Goal: Information Seeking & Learning: Find specific fact

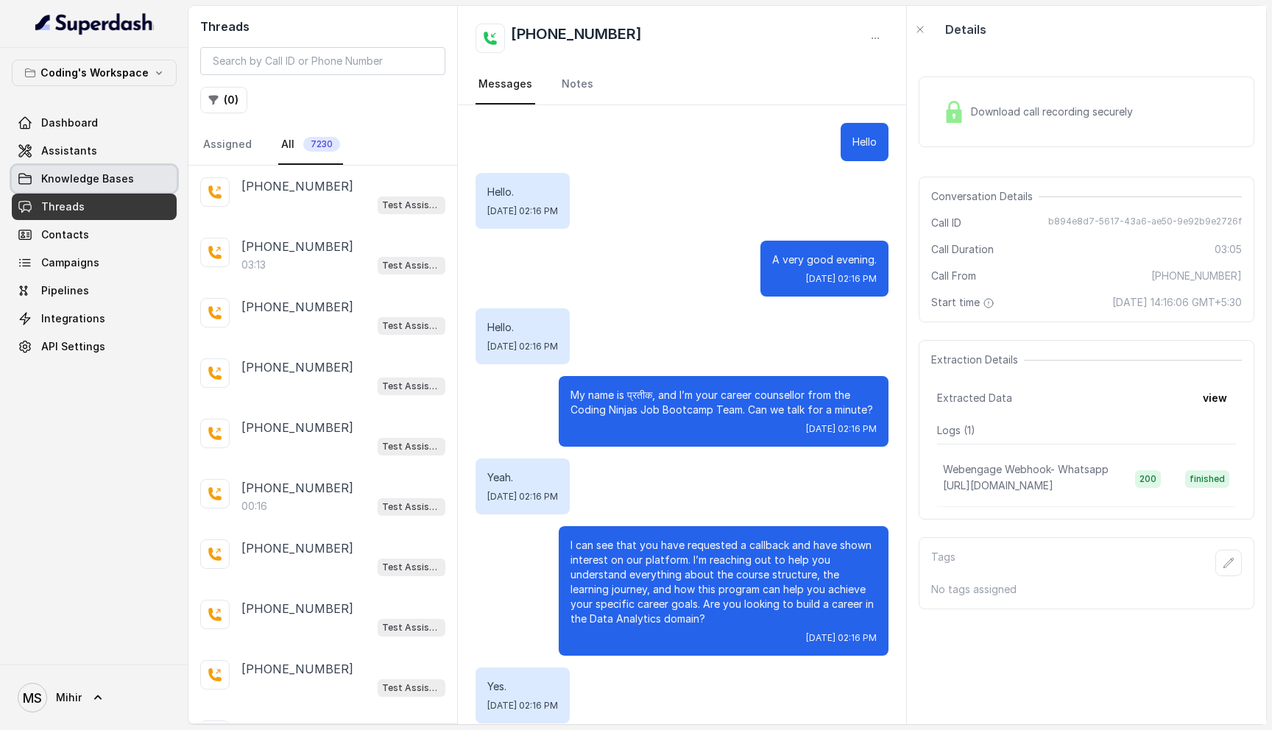
scroll to position [2155, 0]
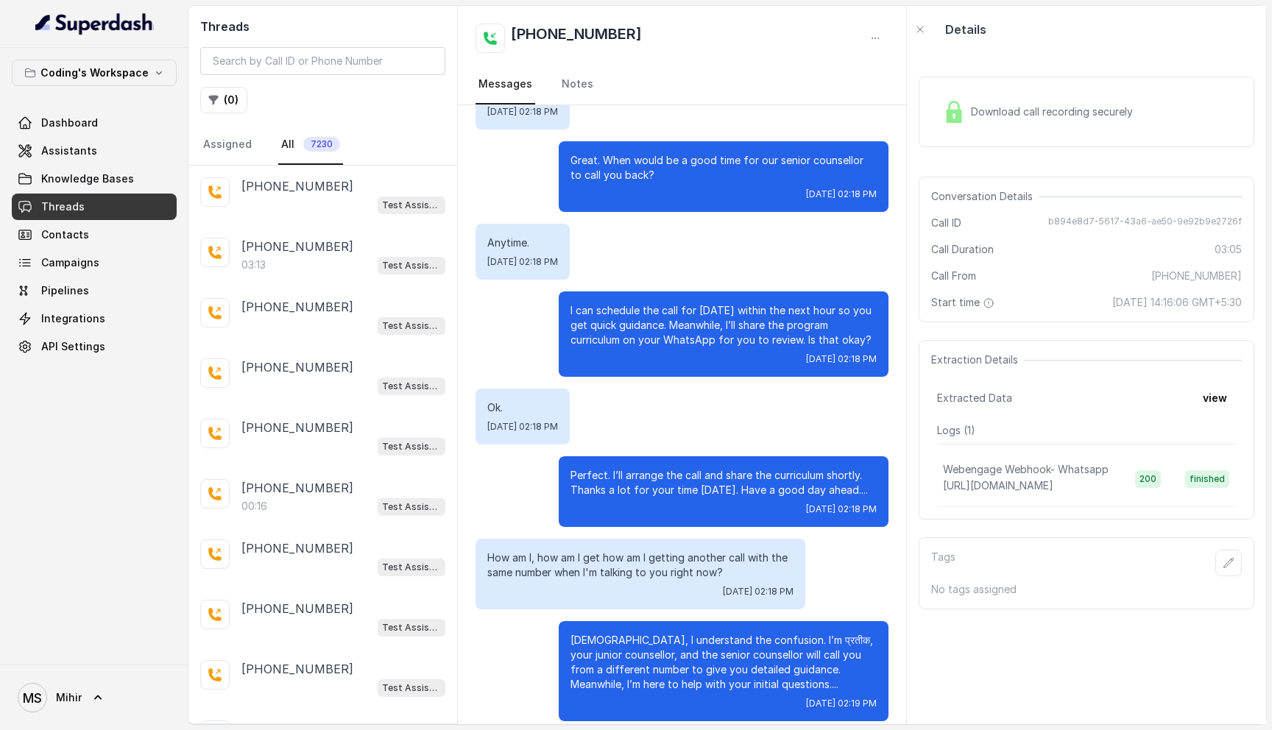
click at [96, 206] on link "Threads" at bounding box center [94, 207] width 165 height 27
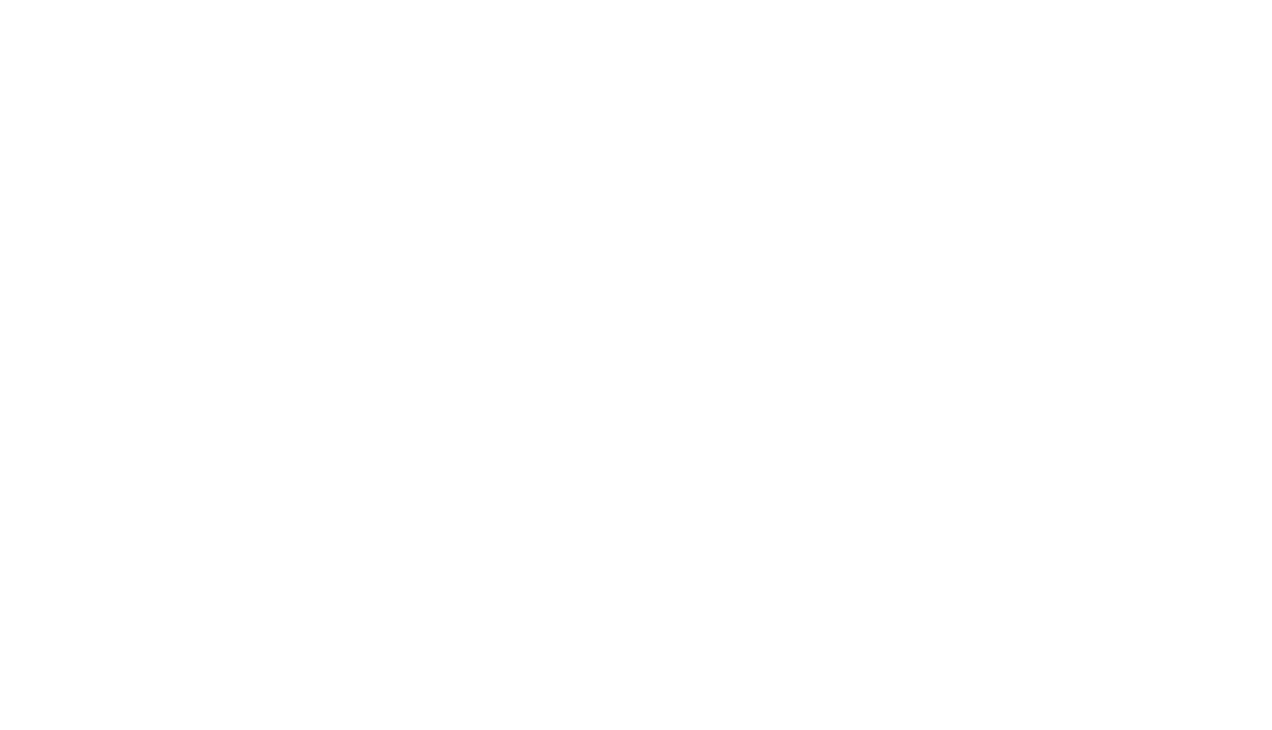
click at [50, 0] on html at bounding box center [636, 0] width 1272 height 0
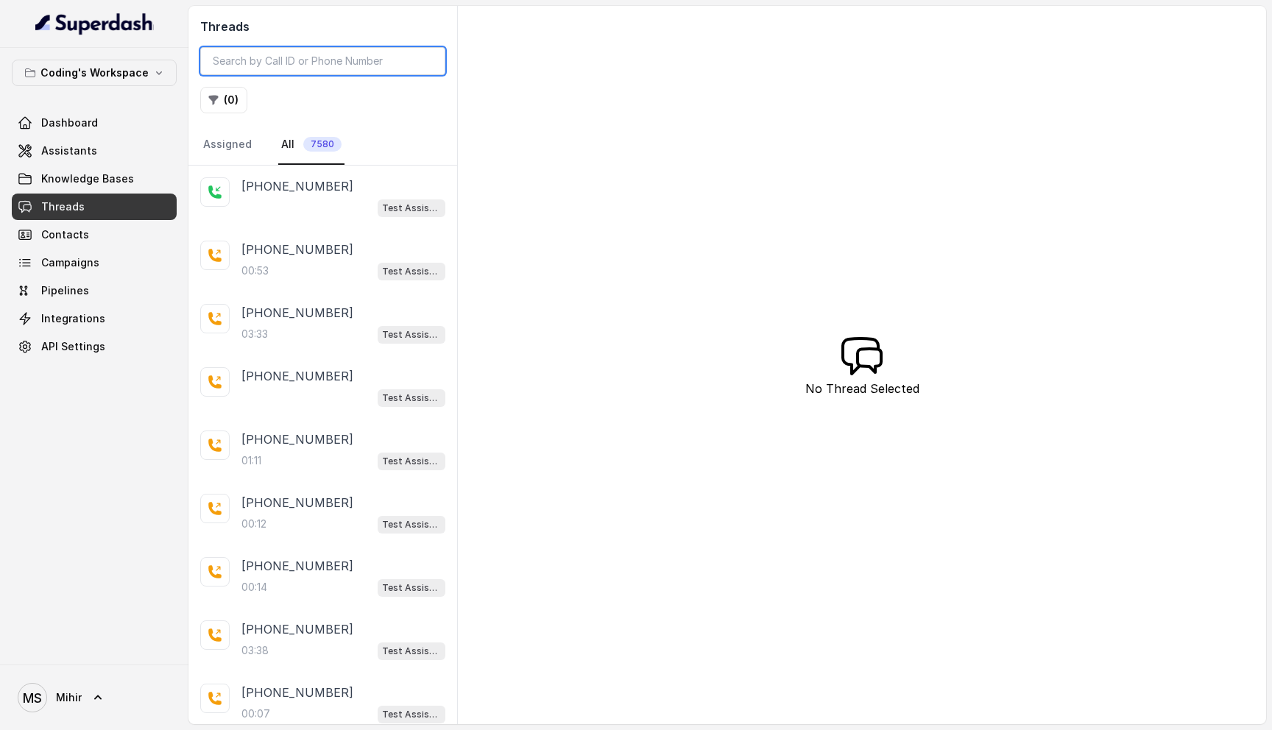
click at [278, 63] on input "search" at bounding box center [322, 61] width 245 height 28
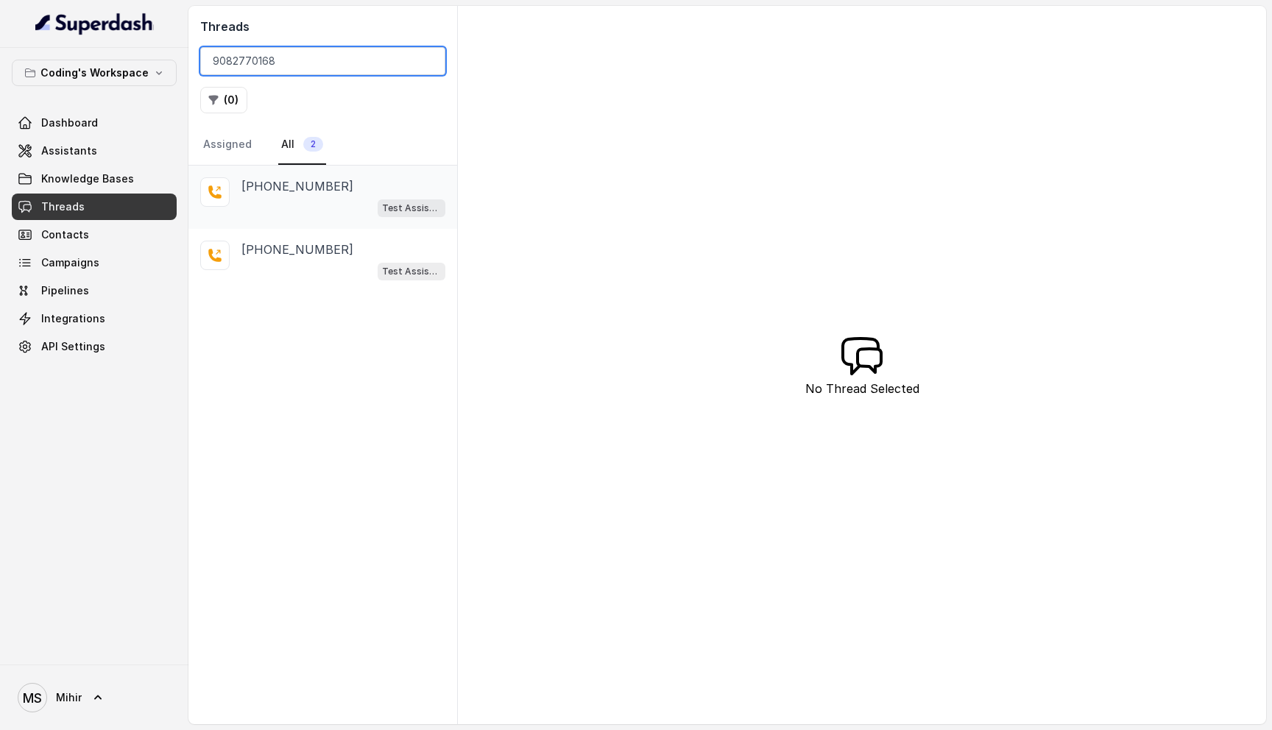
type input "9082770168"
click at [350, 205] on div "Test Assistant-3" at bounding box center [343, 207] width 204 height 19
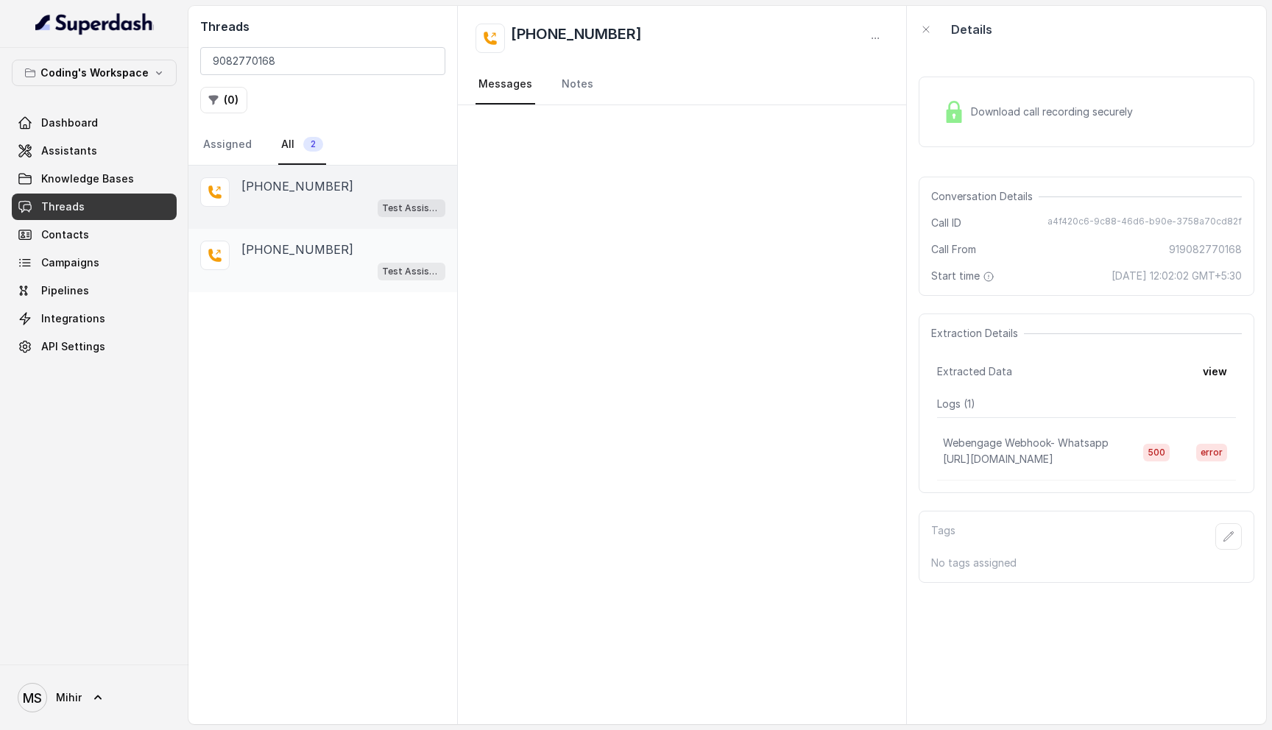
click at [361, 273] on div "Test Assistant-3" at bounding box center [343, 270] width 204 height 19
click at [302, 219] on div "+919082770168 Test Assistant-3" at bounding box center [322, 197] width 269 height 63
click at [299, 68] on input "9082770168" at bounding box center [322, 61] width 245 height 28
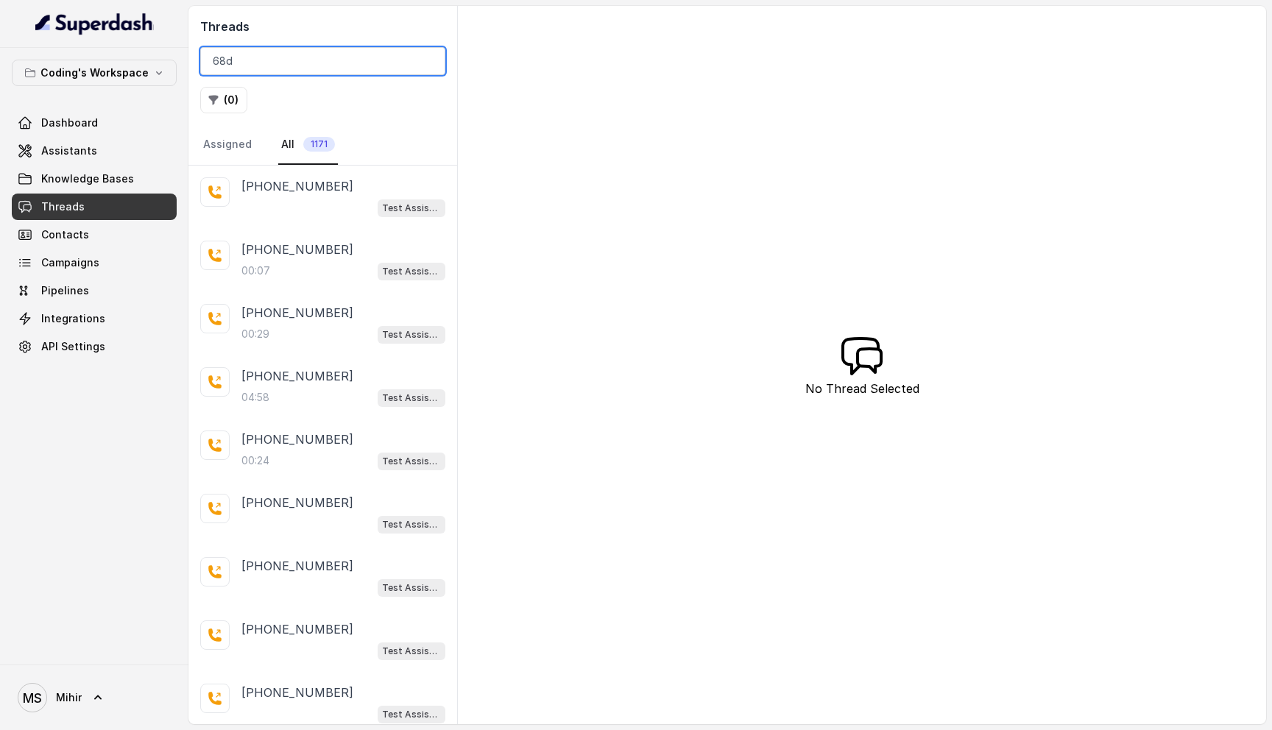
type input "68d4"
click at [297, 61] on input "search" at bounding box center [322, 61] width 245 height 28
click at [311, 67] on input "search" at bounding box center [322, 61] width 245 height 28
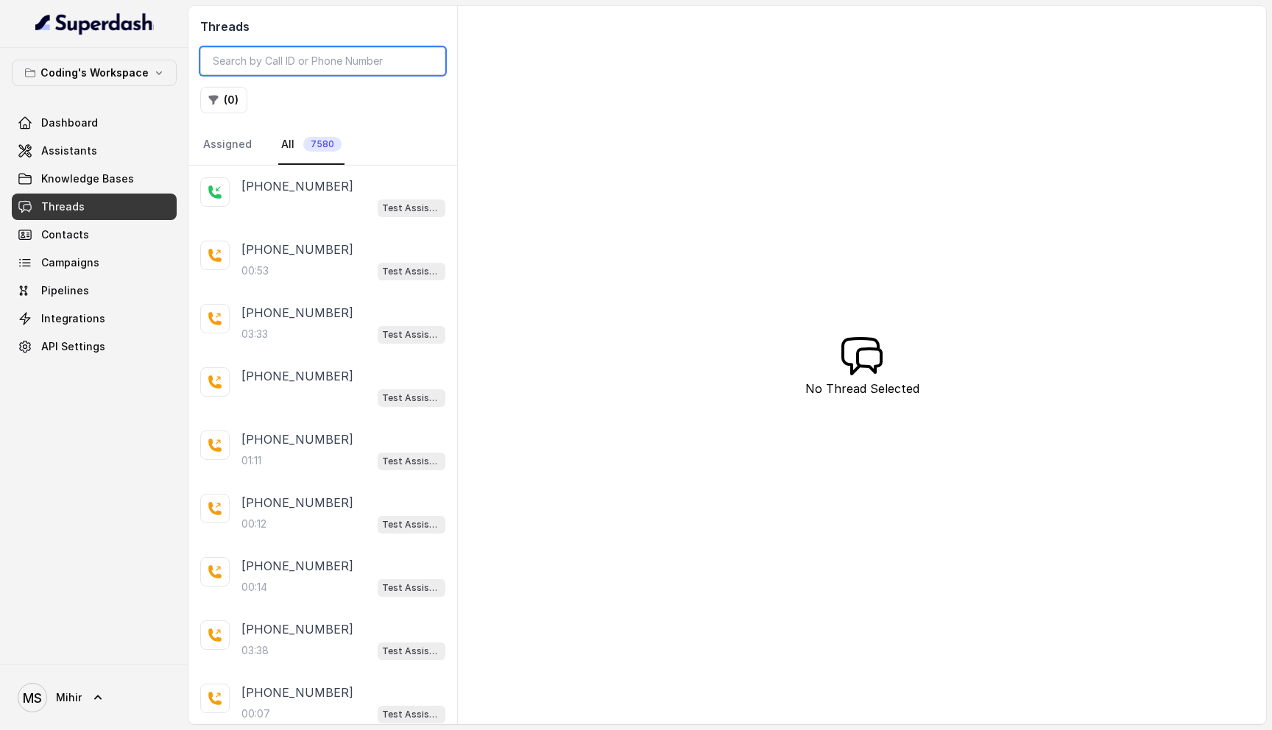
click at [311, 67] on input "search" at bounding box center [322, 61] width 245 height 28
click at [287, 56] on input "search" at bounding box center [322, 61] width 245 height 28
type input "90"
click at [251, 63] on input "search" at bounding box center [322, 61] width 245 height 28
paste input "9082770168"
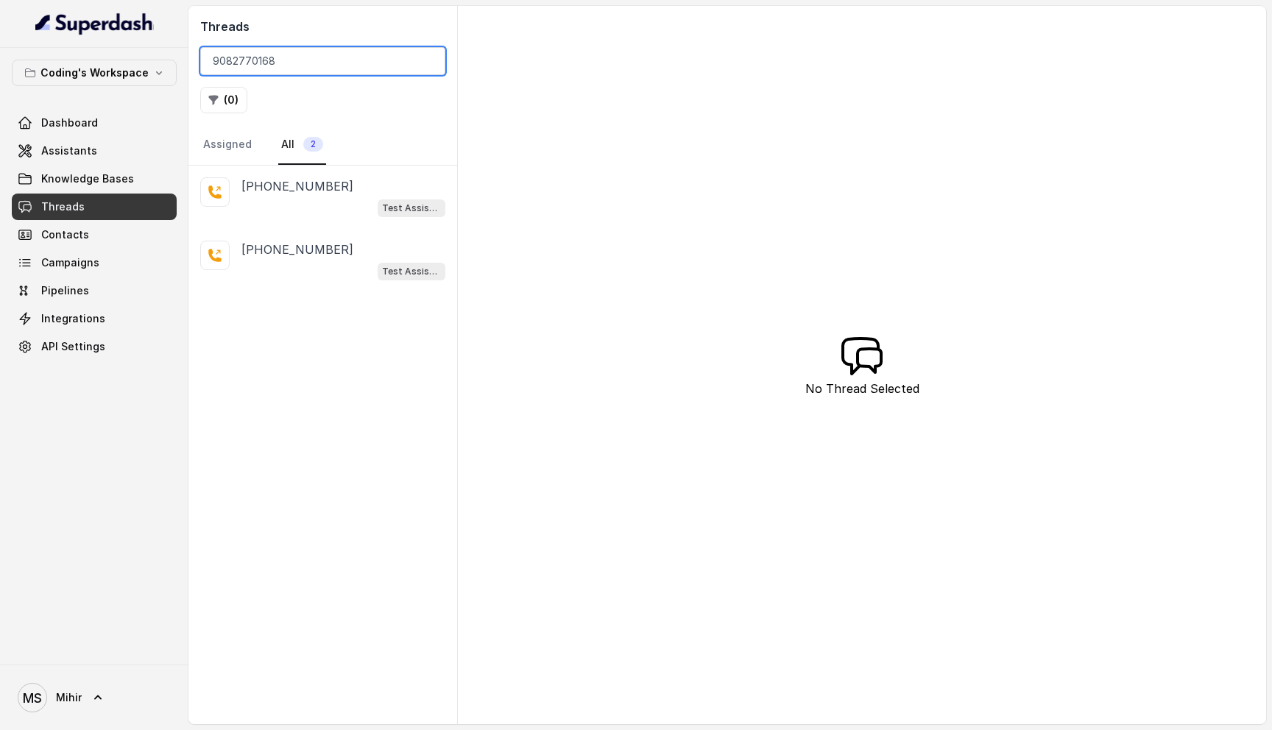
type input "9082770168"
click at [355, 245] on div "+919082770168" at bounding box center [343, 250] width 204 height 18
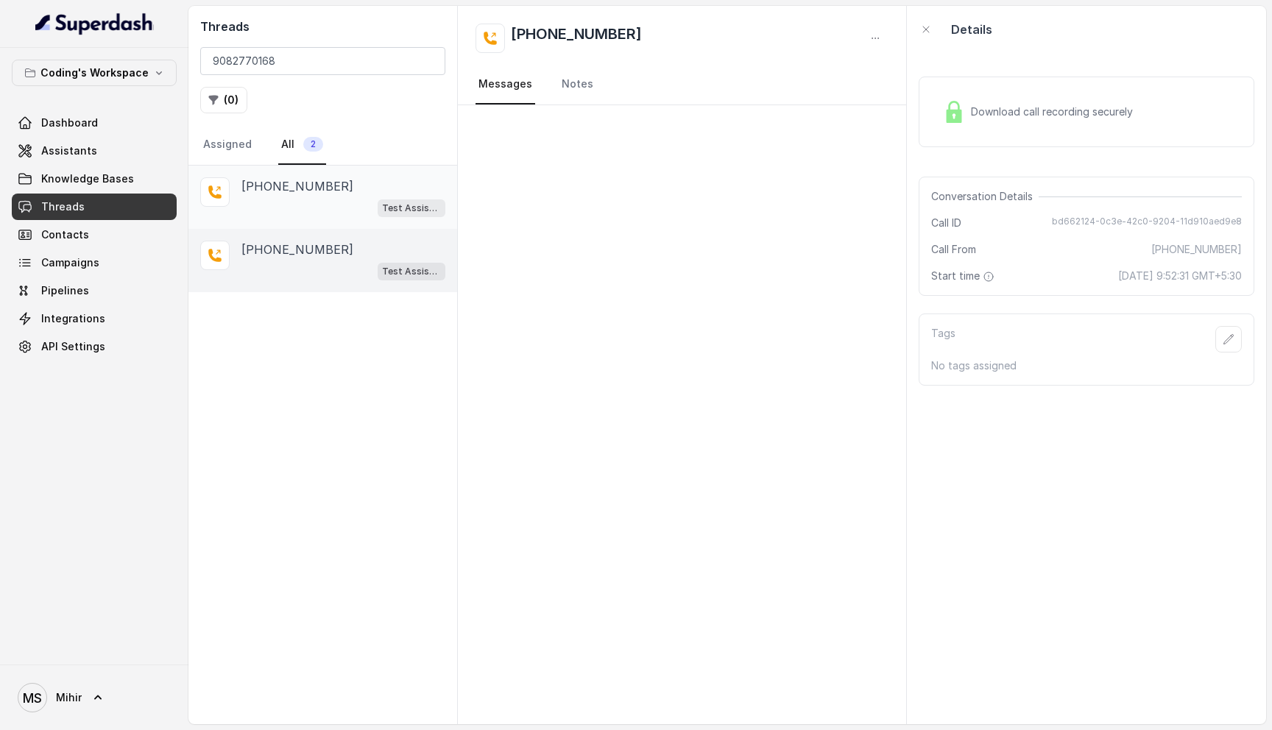
click at [354, 186] on div "+919082770168" at bounding box center [343, 186] width 204 height 18
click at [331, 256] on div "+919082770168" at bounding box center [343, 250] width 204 height 18
click at [341, 174] on div "+919082770168 Test Assistant-3" at bounding box center [322, 197] width 269 height 63
click at [315, 250] on p "+919082770168" at bounding box center [297, 250] width 112 height 18
click at [312, 204] on div "Test Assistant-3" at bounding box center [343, 207] width 204 height 19
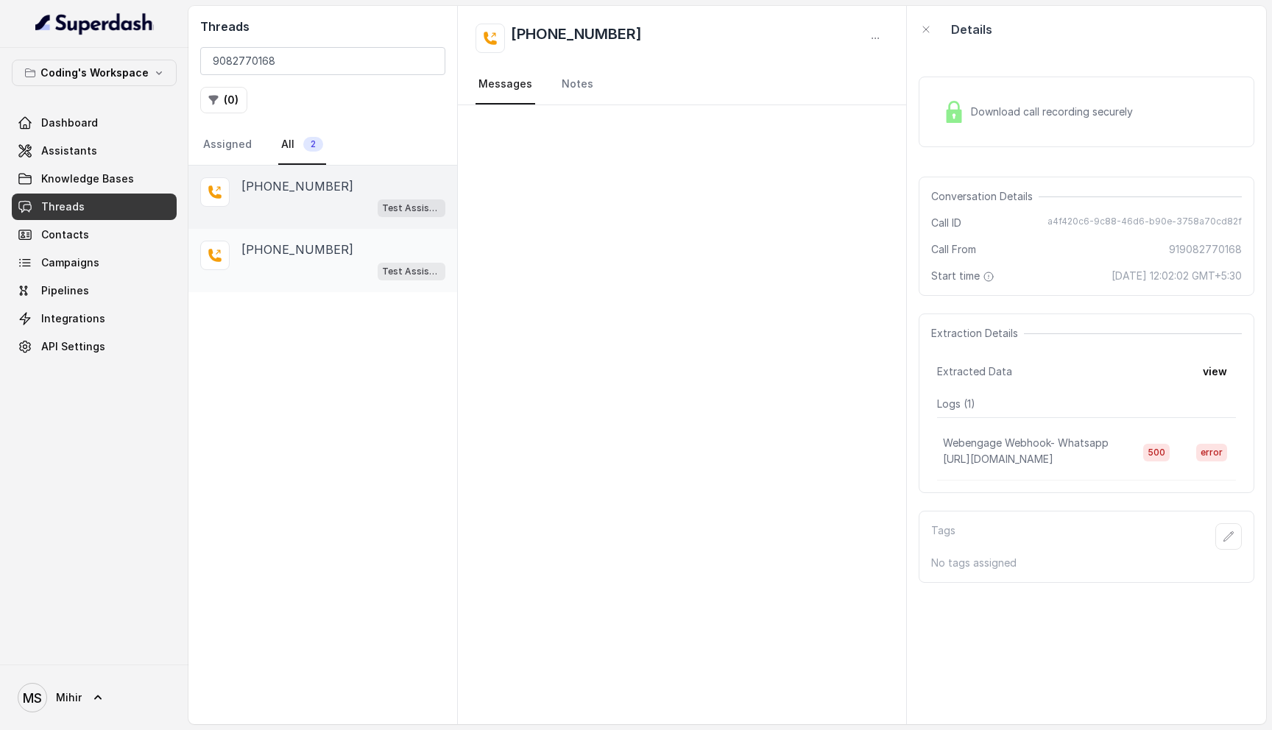
click at [317, 252] on p "+919082770168" at bounding box center [297, 250] width 112 height 18
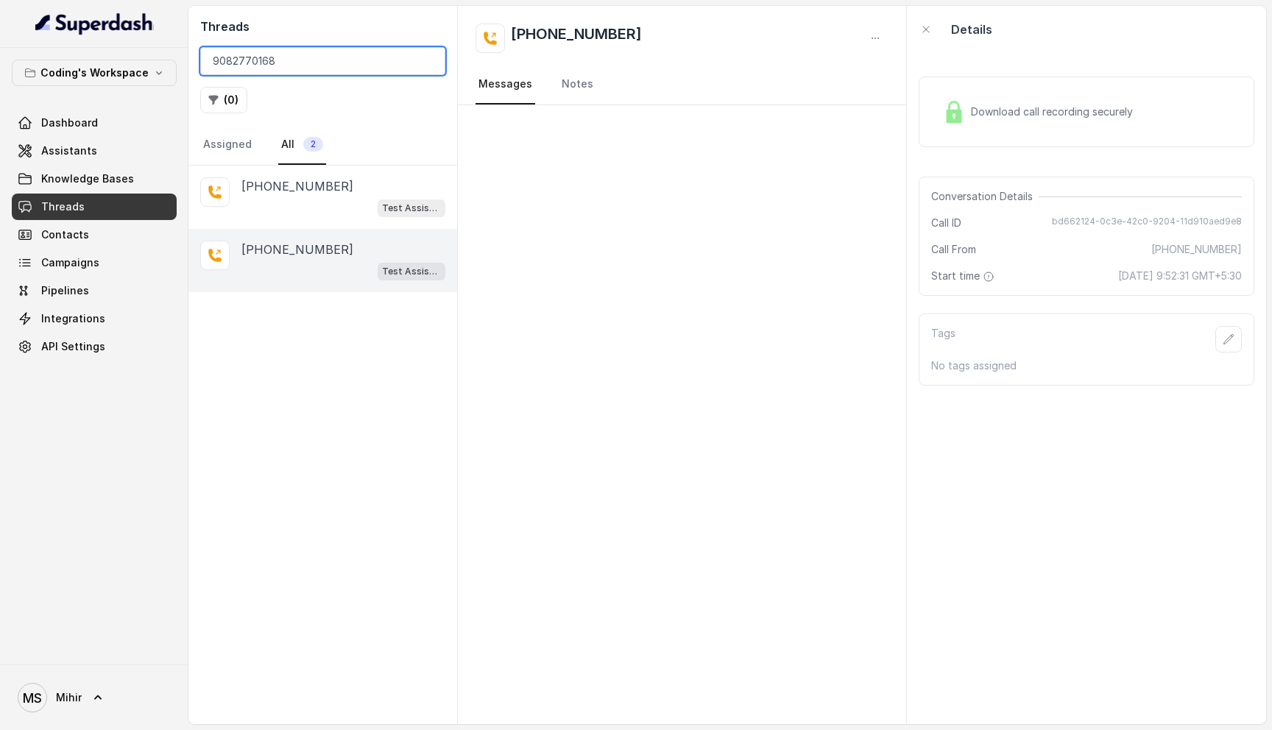
click at [298, 66] on input "9082770168" at bounding box center [322, 61] width 245 height 28
click at [705, 300] on div at bounding box center [682, 414] width 448 height 619
click at [296, 208] on div "Test Assistant-3" at bounding box center [343, 207] width 204 height 19
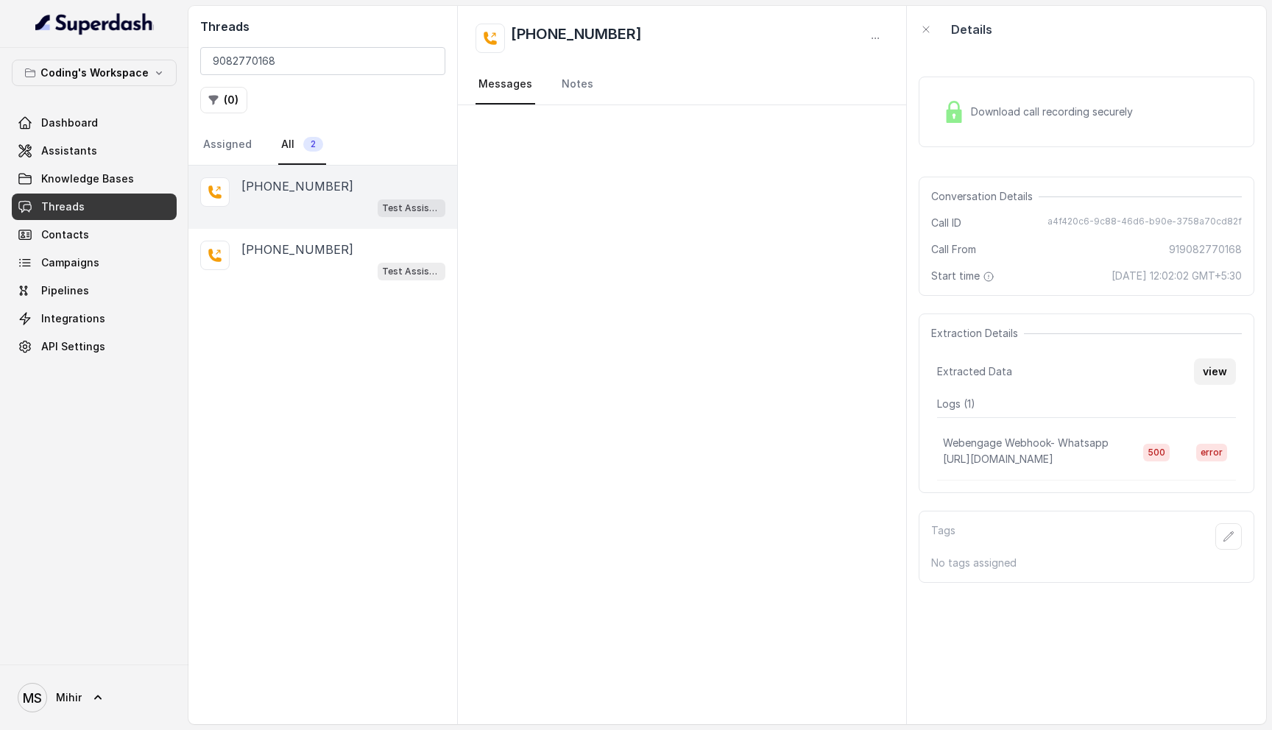
click at [1218, 370] on button "view" at bounding box center [1215, 372] width 42 height 27
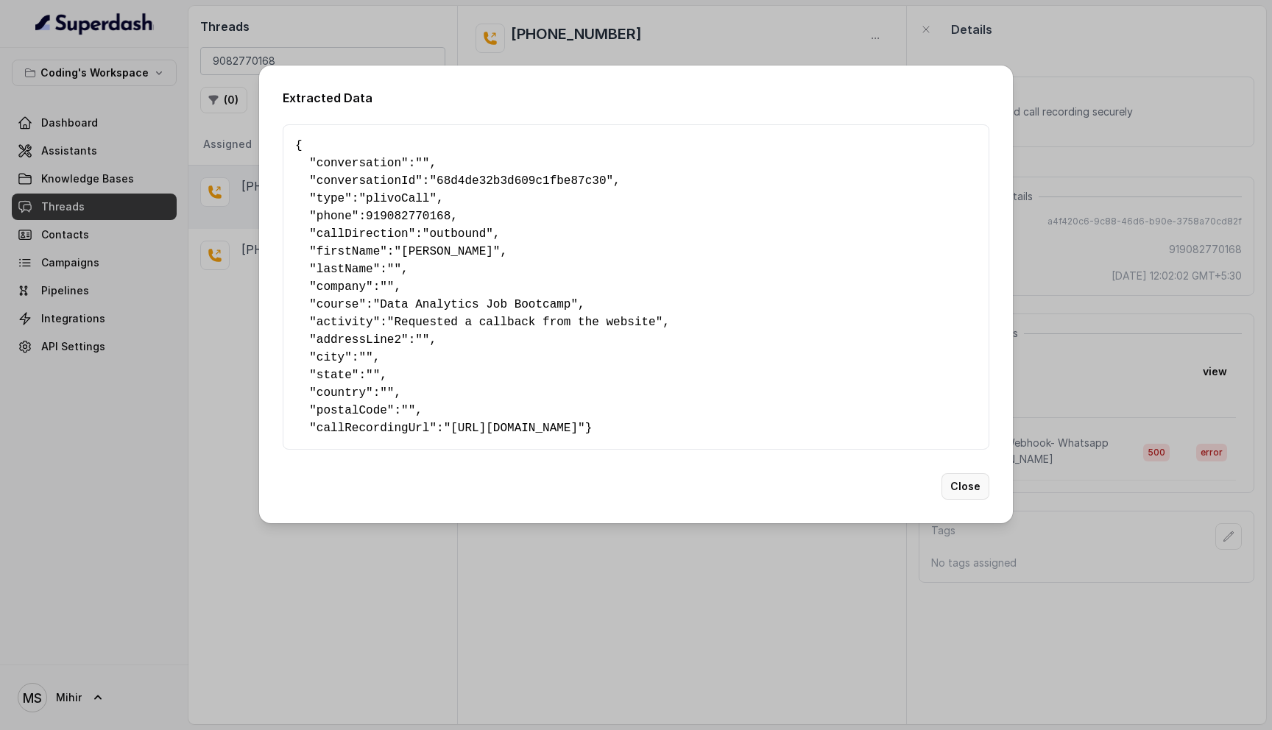
click at [966, 495] on button "Close" at bounding box center [966, 486] width 48 height 27
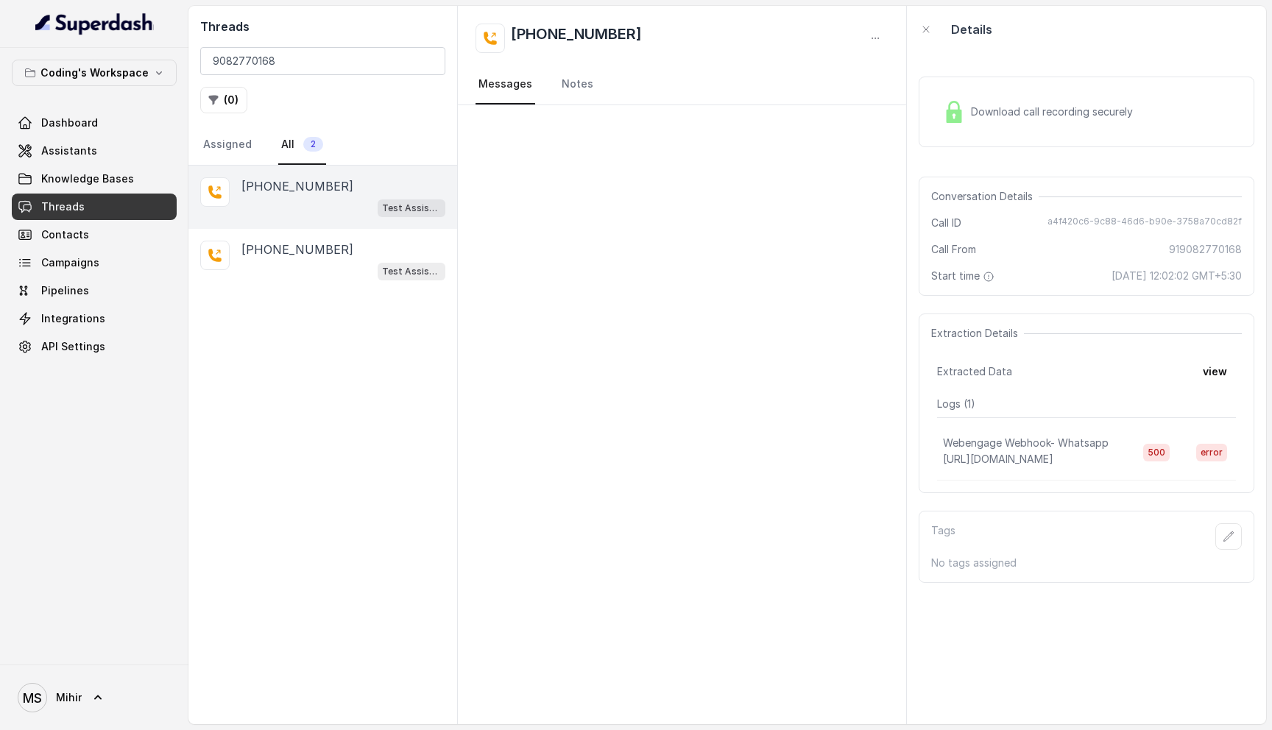
click at [90, 210] on link "Threads" at bounding box center [94, 207] width 165 height 27
click at [1211, 375] on button "view" at bounding box center [1215, 372] width 42 height 27
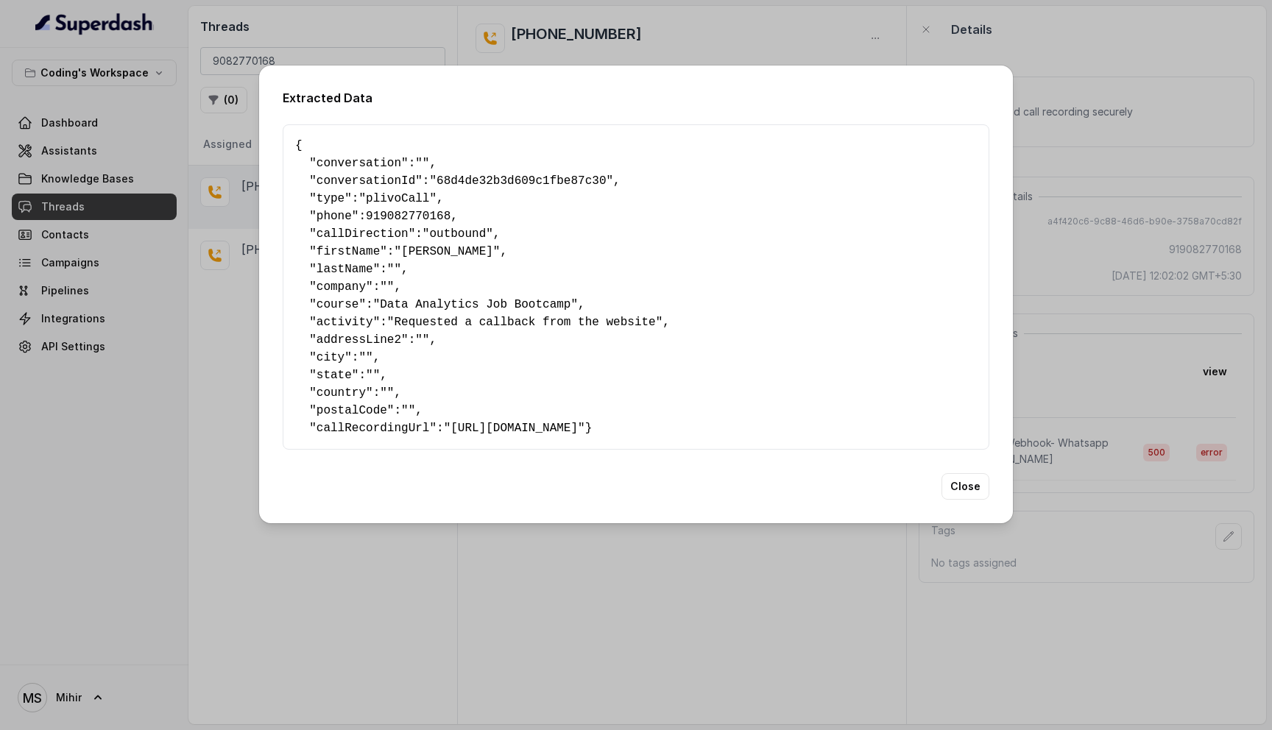
click at [400, 216] on span "919082770168" at bounding box center [408, 216] width 85 height 13
click at [394, 242] on pre "{ " conversation ": "" , " conversationId ": "68d4de32b3d609c1fbe87c30" , " typ…" at bounding box center [636, 287] width 682 height 300
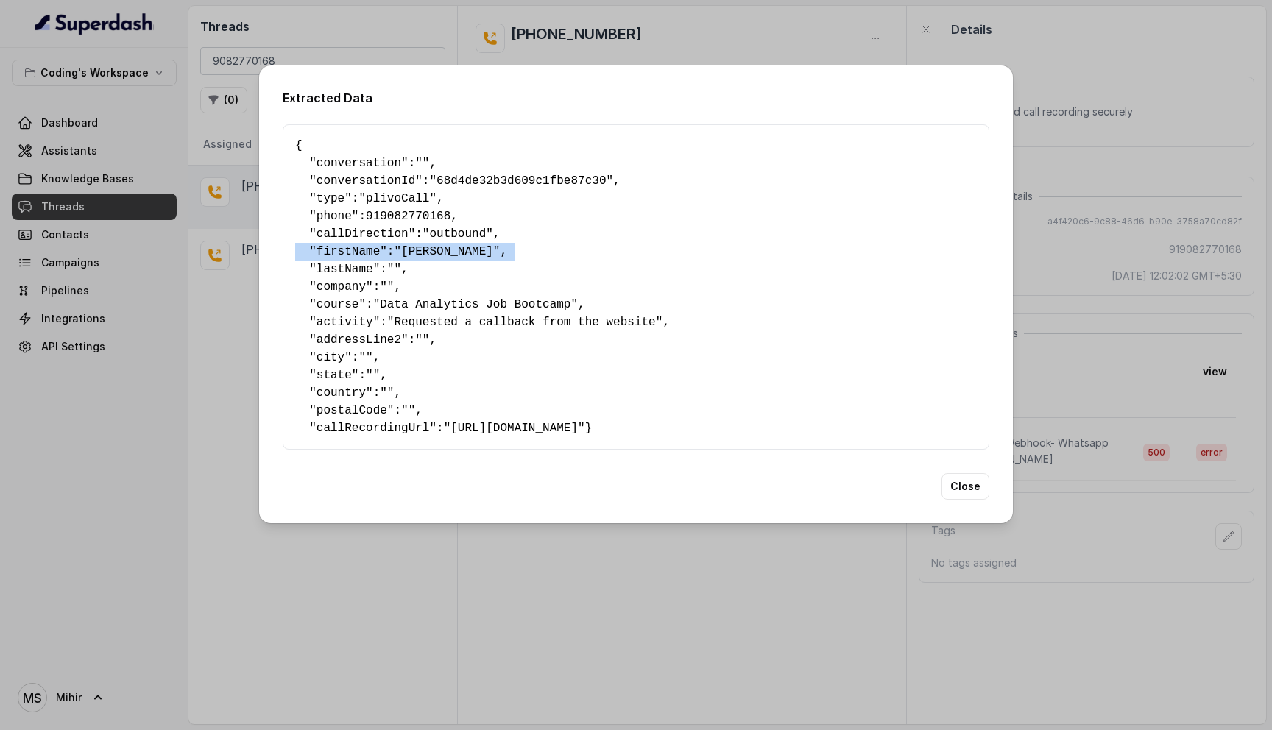
click at [394, 242] on pre "{ " conversation ": "" , " conversationId ": "68d4de32b3d609c1fbe87c30" , " typ…" at bounding box center [636, 287] width 682 height 300
click at [370, 303] on pre "{ " conversation ": "" , " conversationId ": "68d4de32b3d609c1fbe87c30" , " typ…" at bounding box center [636, 287] width 682 height 300
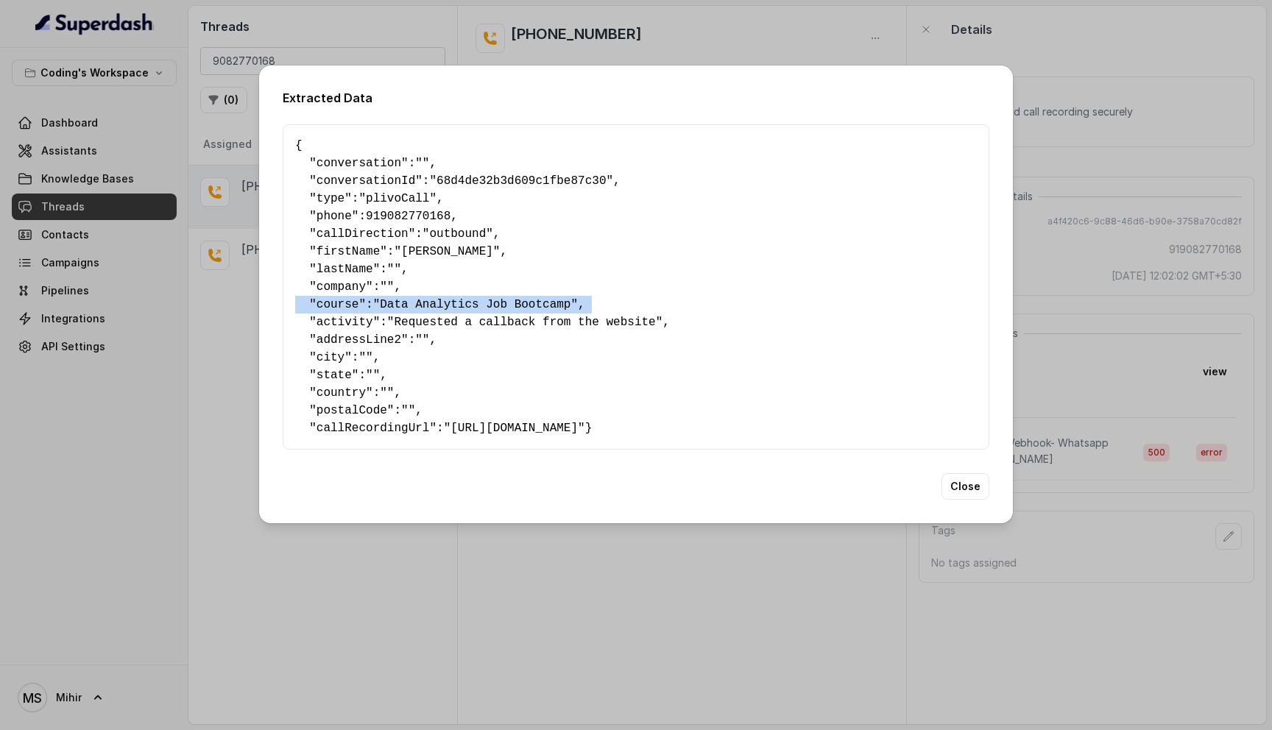
click at [370, 303] on pre "{ " conversation ": "" , " conversationId ": "68d4de32b3d609c1fbe87c30" , " typ…" at bounding box center [636, 287] width 682 height 300
click at [370, 322] on span "activity" at bounding box center [345, 322] width 57 height 13
click at [368, 333] on span "addressLine2" at bounding box center [359, 339] width 85 height 13
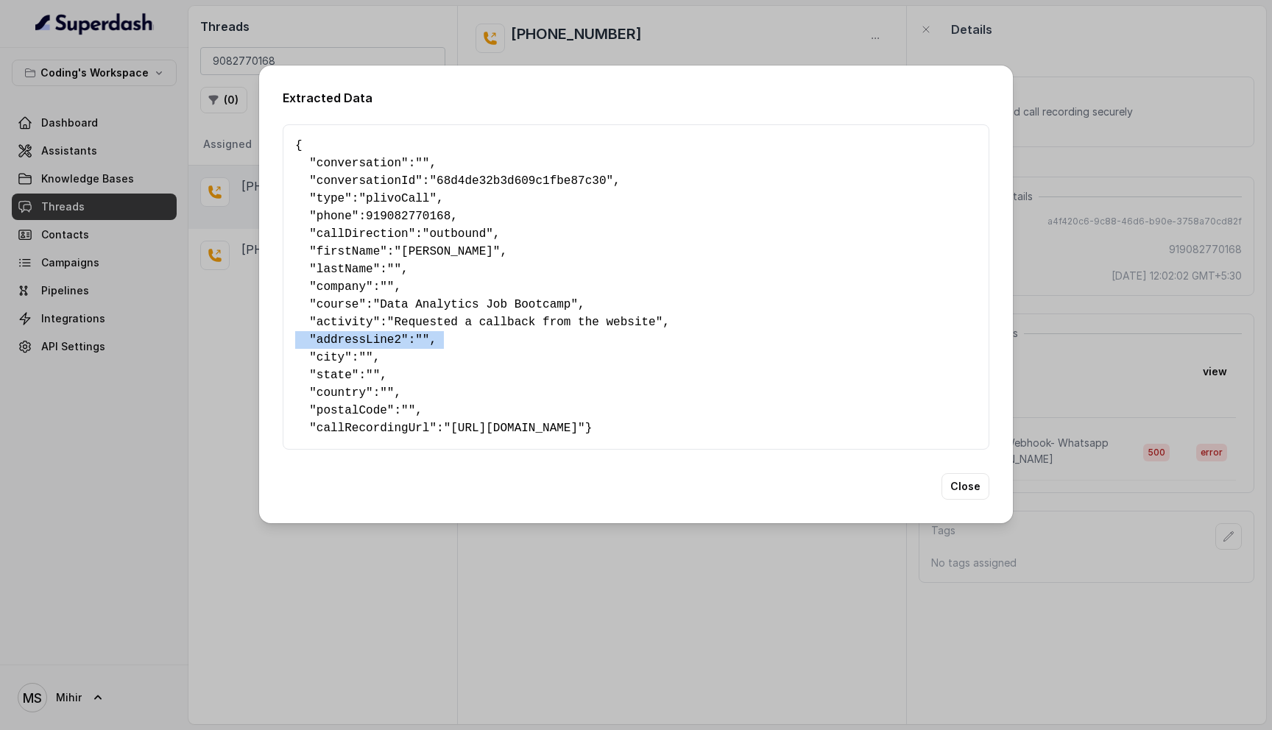
click at [368, 333] on span "addressLine2" at bounding box center [359, 339] width 85 height 13
click at [441, 434] on pre "{ " conversation ": "" , " conversationId ": "68d4de32b3d609c1fbe87c30" , " typ…" at bounding box center [636, 287] width 682 height 300
click at [296, 138] on pre "{ " conversation ": "" , " conversationId ": "68d4de32b3d609c1fbe87c30" , " typ…" at bounding box center [636, 287] width 682 height 300
click at [957, 500] on button "Close" at bounding box center [966, 486] width 48 height 27
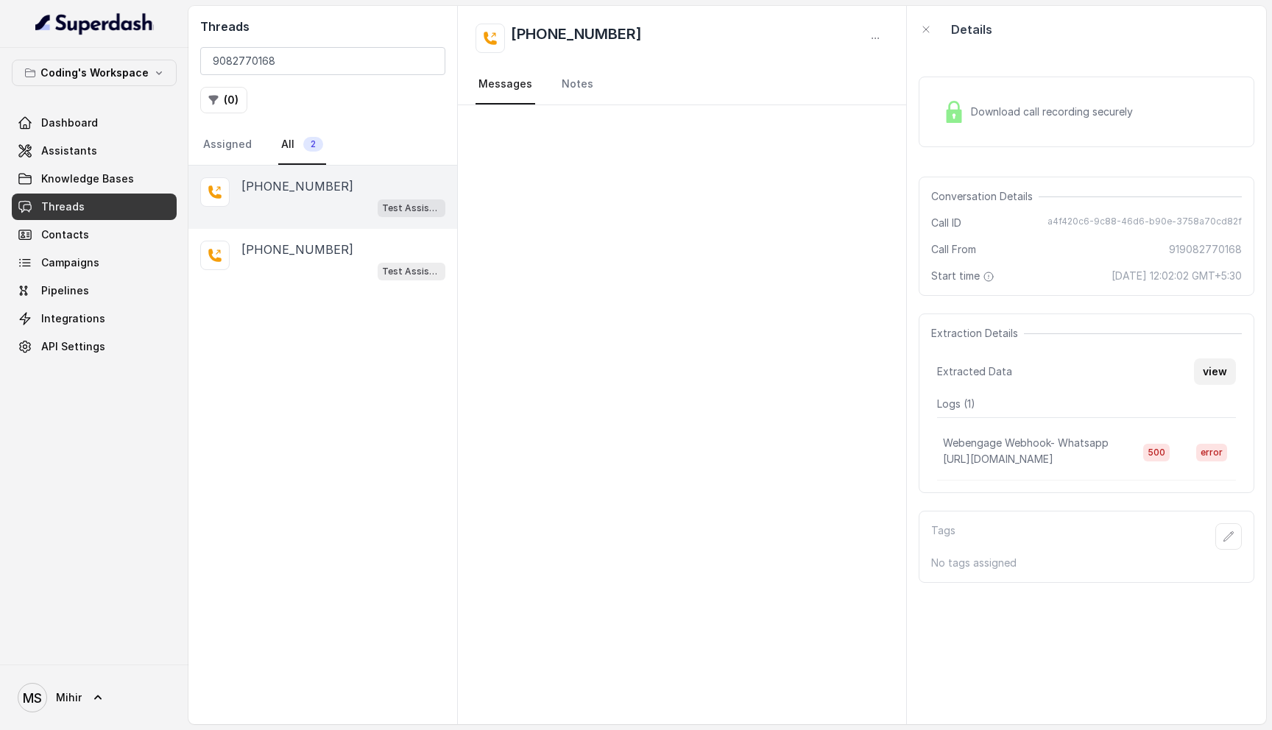
click at [1211, 372] on button "view" at bounding box center [1215, 372] width 42 height 27
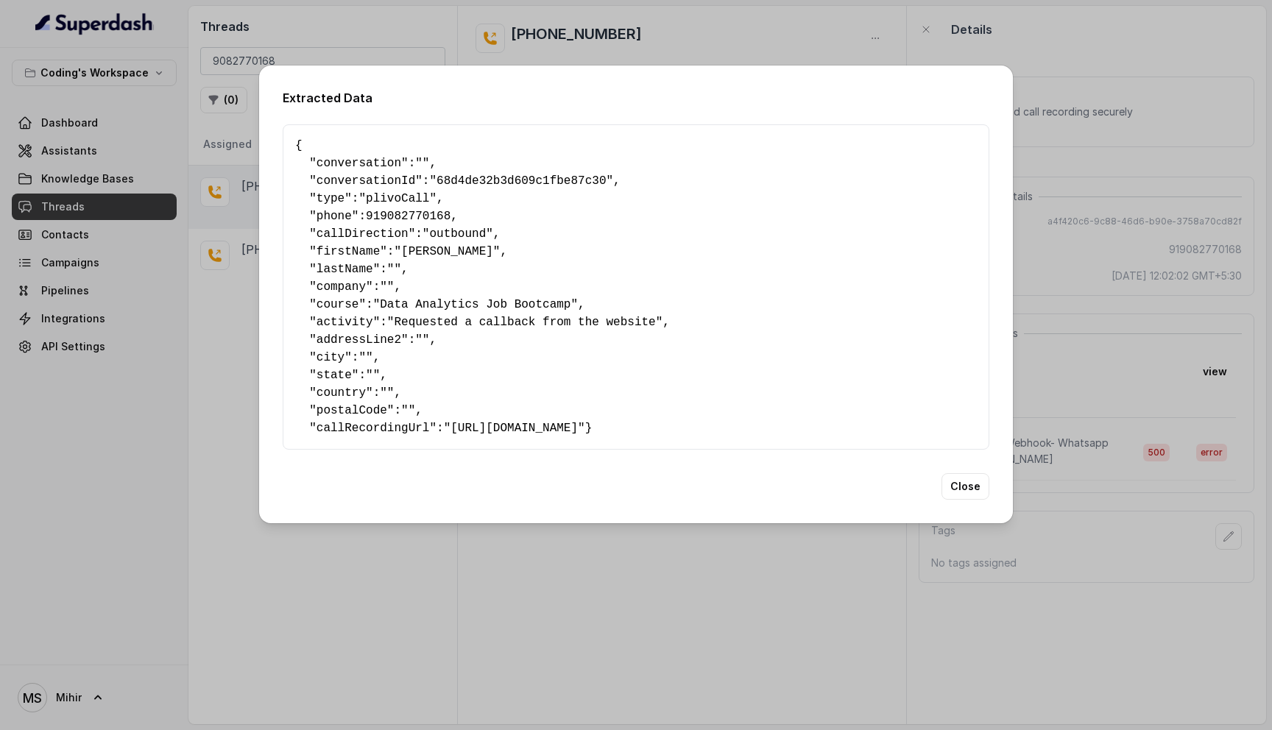
click at [449, 233] on span ""outbound"" at bounding box center [458, 233] width 71 height 13
click at [421, 210] on span "919082770168" at bounding box center [408, 216] width 85 height 13
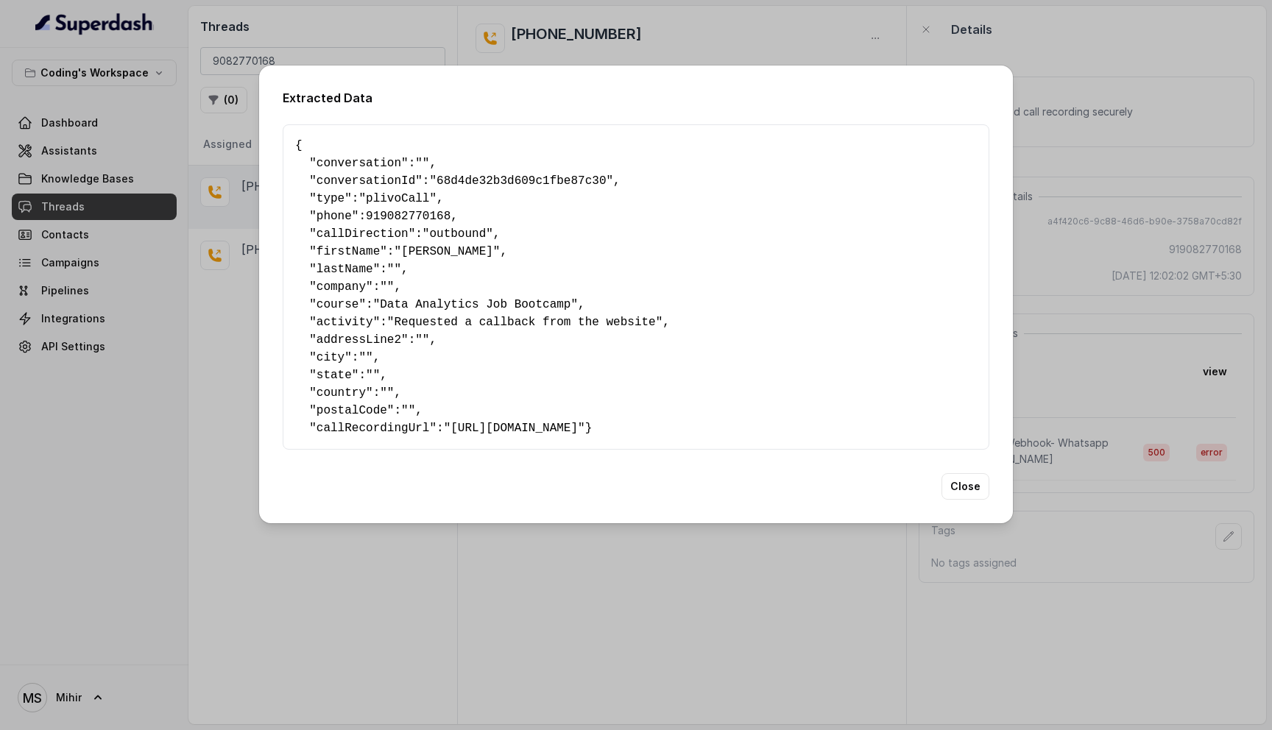
click at [515, 174] on span ""68d4de32b3d609c1fbe87c30"" at bounding box center [521, 180] width 184 height 13
click at [1049, 275] on div "Extracted Data { " conversation ": "" , " conversationId ": "68d4de32b3d609c1fb…" at bounding box center [636, 365] width 1272 height 730
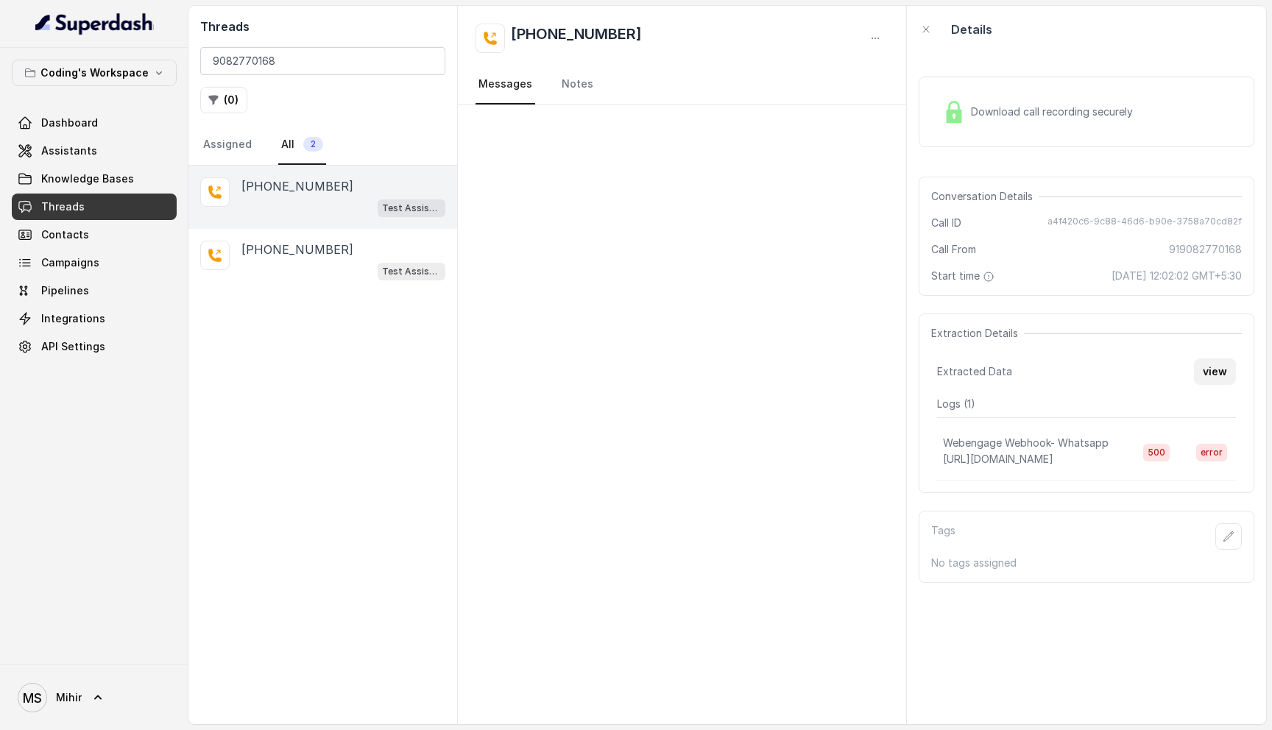
click at [1211, 372] on button "view" at bounding box center [1215, 372] width 42 height 27
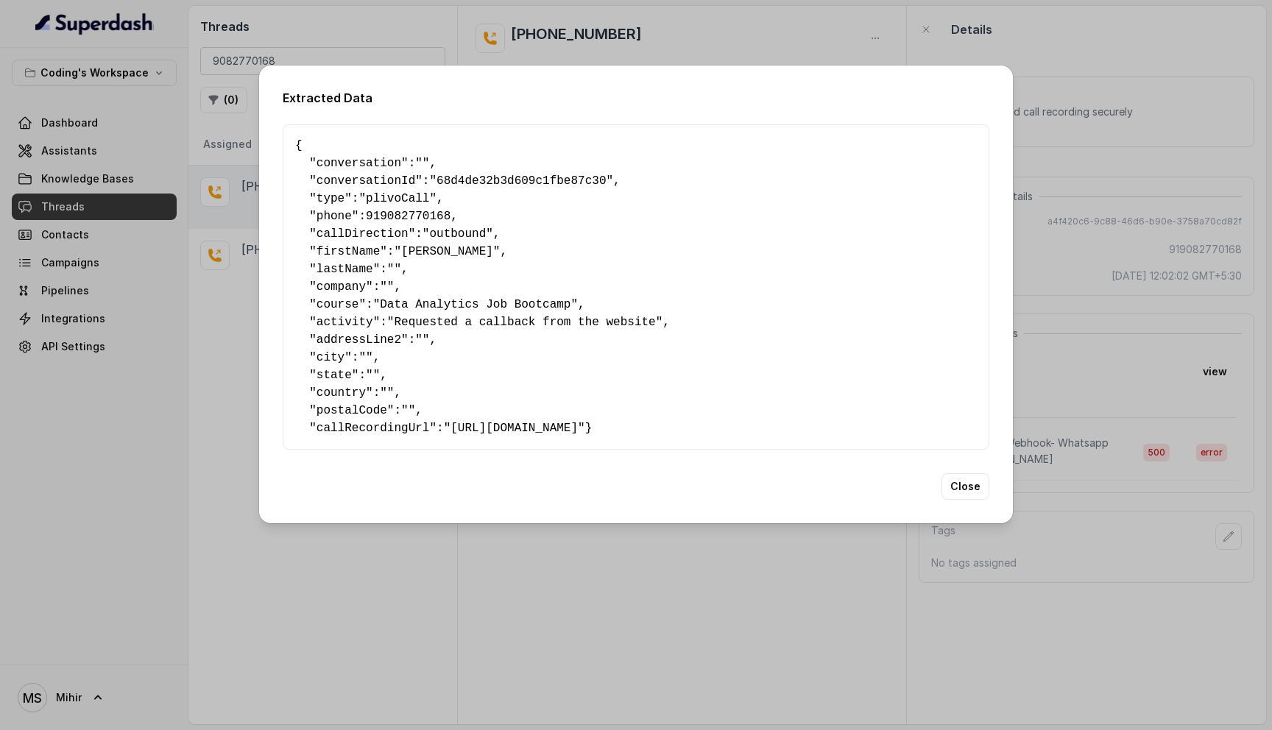
click at [464, 350] on pre "{ " conversation ": "" , " conversationId ": "68d4de32b3d609c1fbe87c30" , " typ…" at bounding box center [636, 287] width 682 height 300
click at [1058, 314] on div "Extracted Data { " conversation ": "" , " conversationId ": "68d4de32b3d609c1fb…" at bounding box center [636, 365] width 1272 height 730
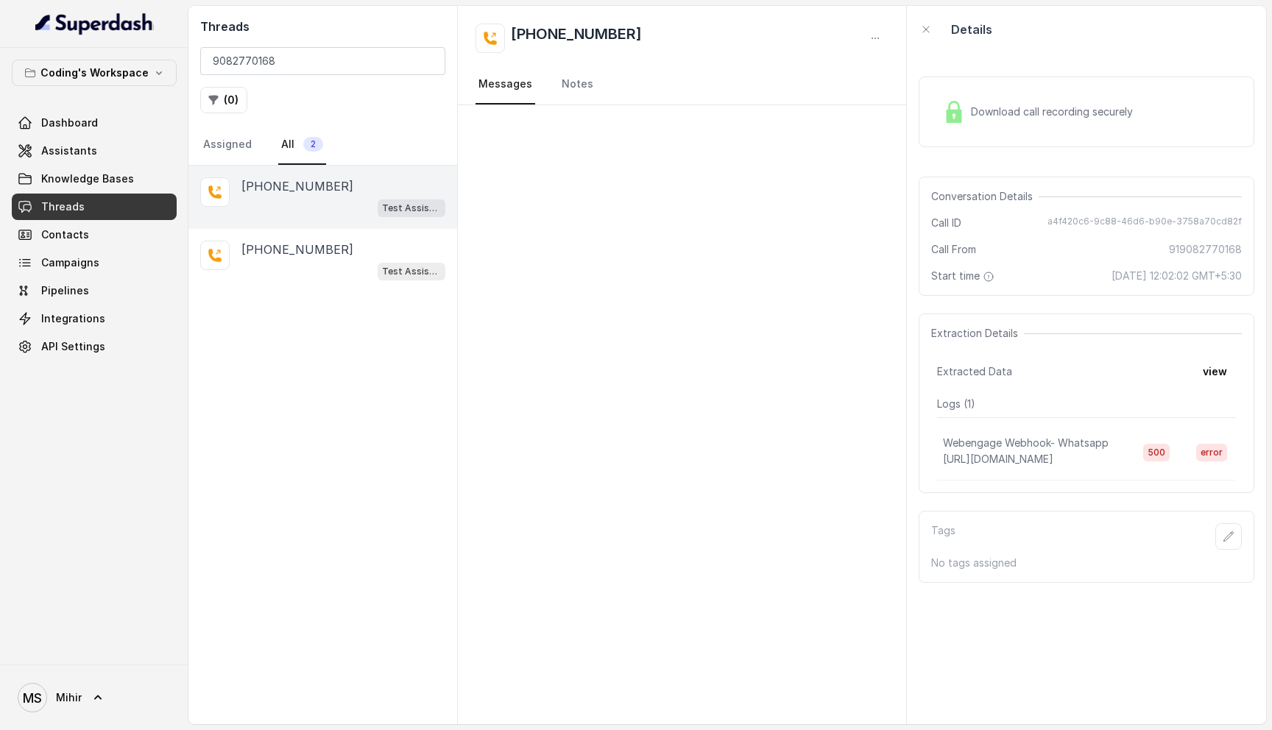
click at [1079, 221] on span "a4f420c6-9c88-46d6-b90e-3758a70cd82f" at bounding box center [1145, 223] width 194 height 15
copy span "a4f420c6-9c88-46d6-b90e-3758a70cd82f"
click at [1220, 375] on button "view" at bounding box center [1215, 372] width 42 height 27
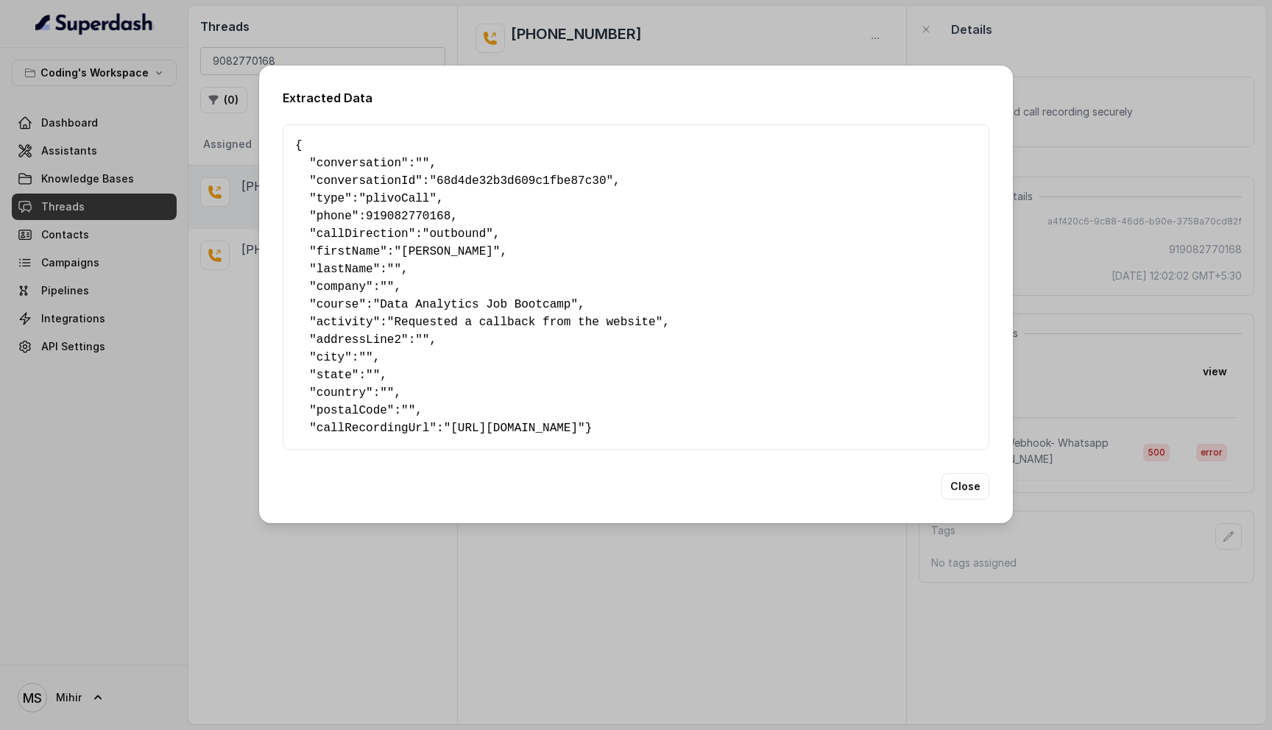
click at [358, 179] on span "conversationId" at bounding box center [366, 180] width 99 height 13
click at [961, 490] on button "Close" at bounding box center [966, 486] width 48 height 27
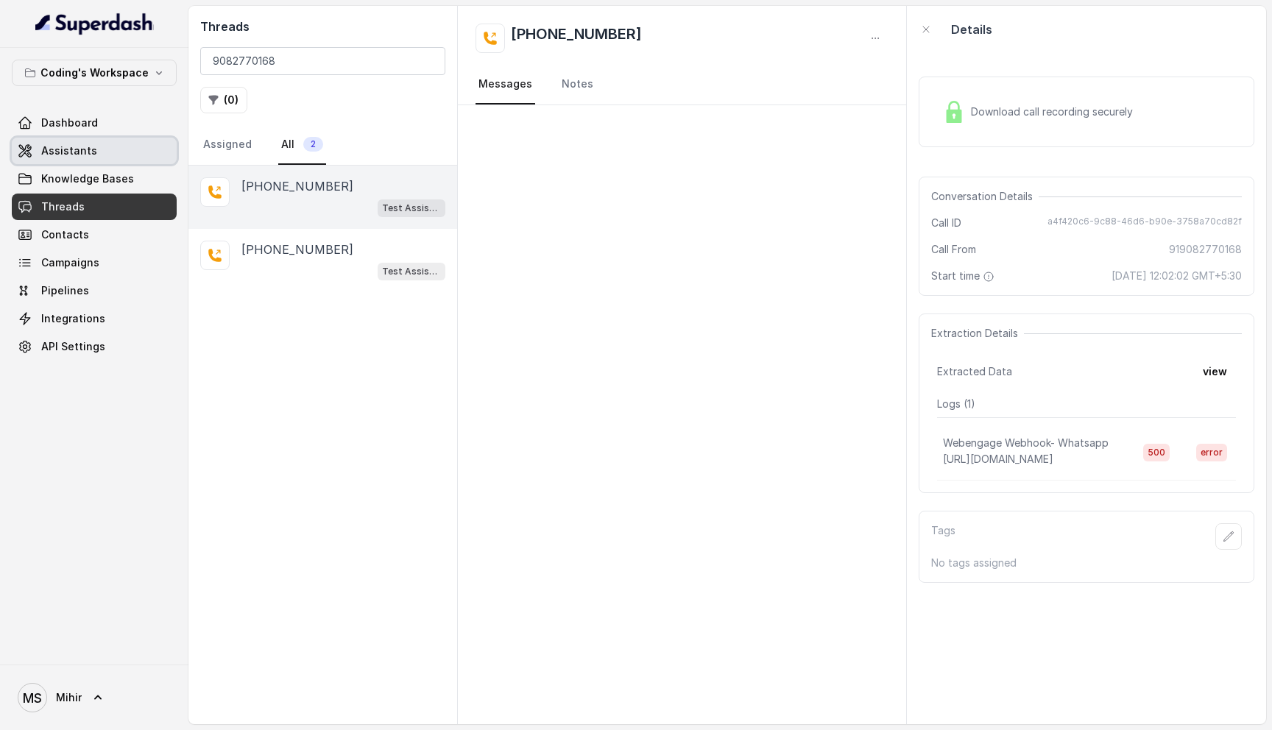
click at [86, 156] on span "Assistants" at bounding box center [69, 151] width 56 height 15
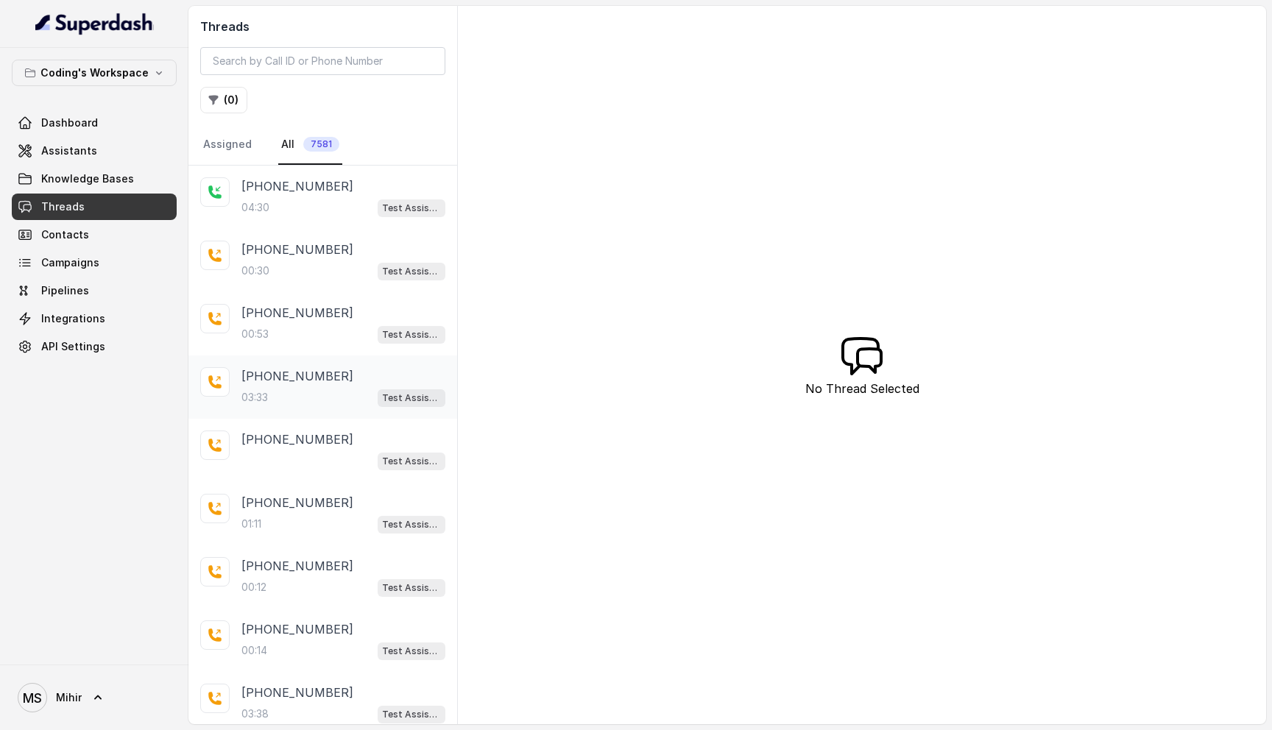
click at [289, 391] on div "03:33 Test Assistant-3" at bounding box center [343, 397] width 204 height 19
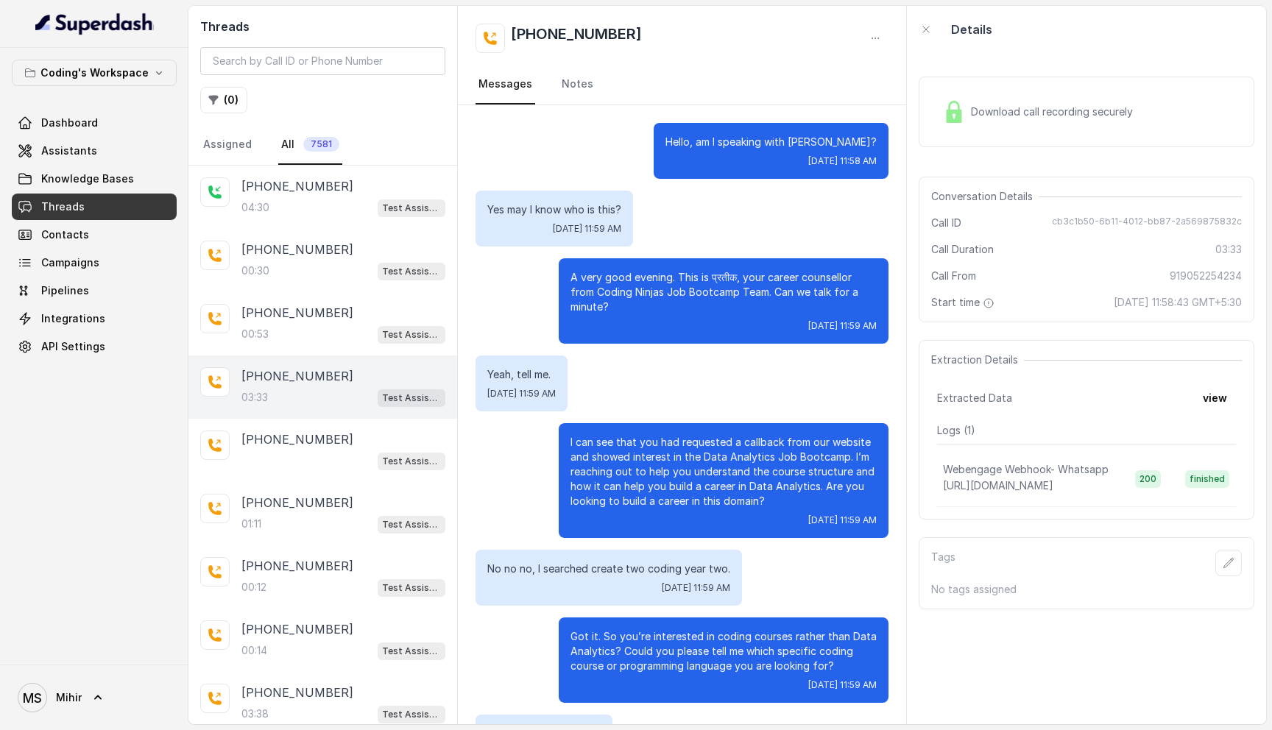
scroll to position [2246, 0]
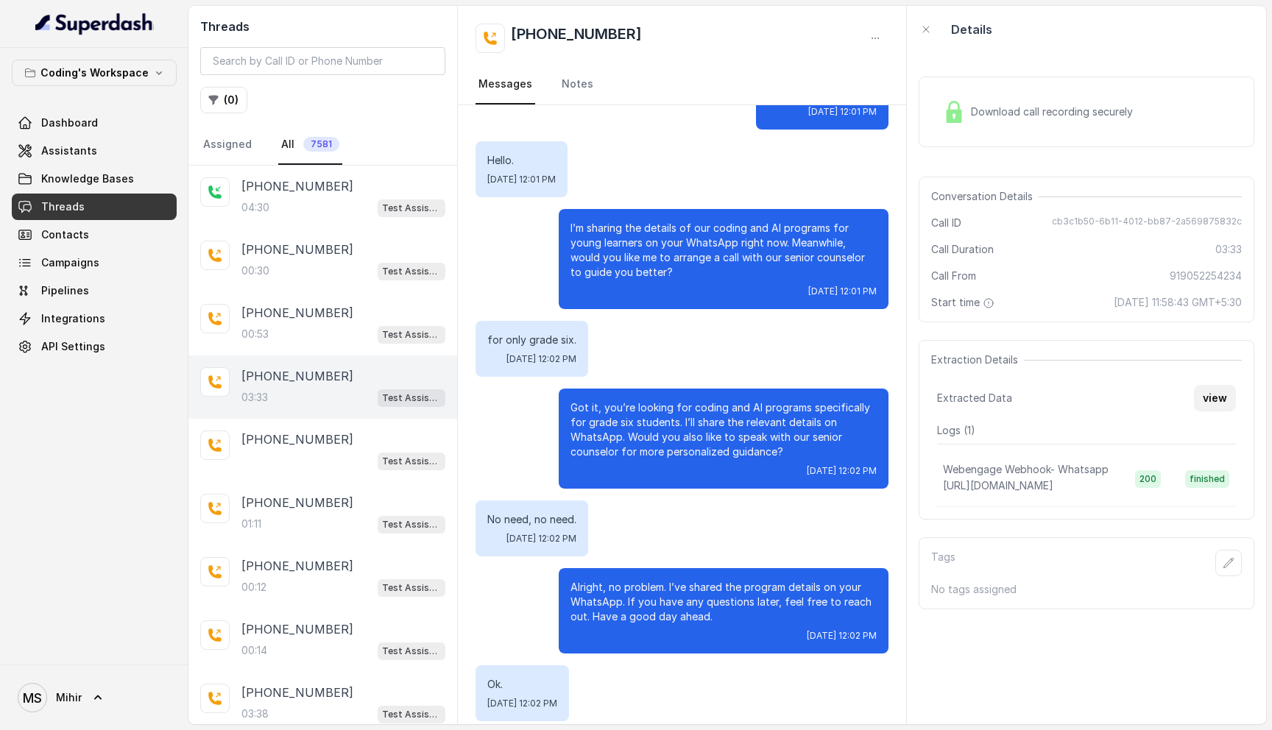
click at [1196, 409] on button "view" at bounding box center [1215, 398] width 42 height 27
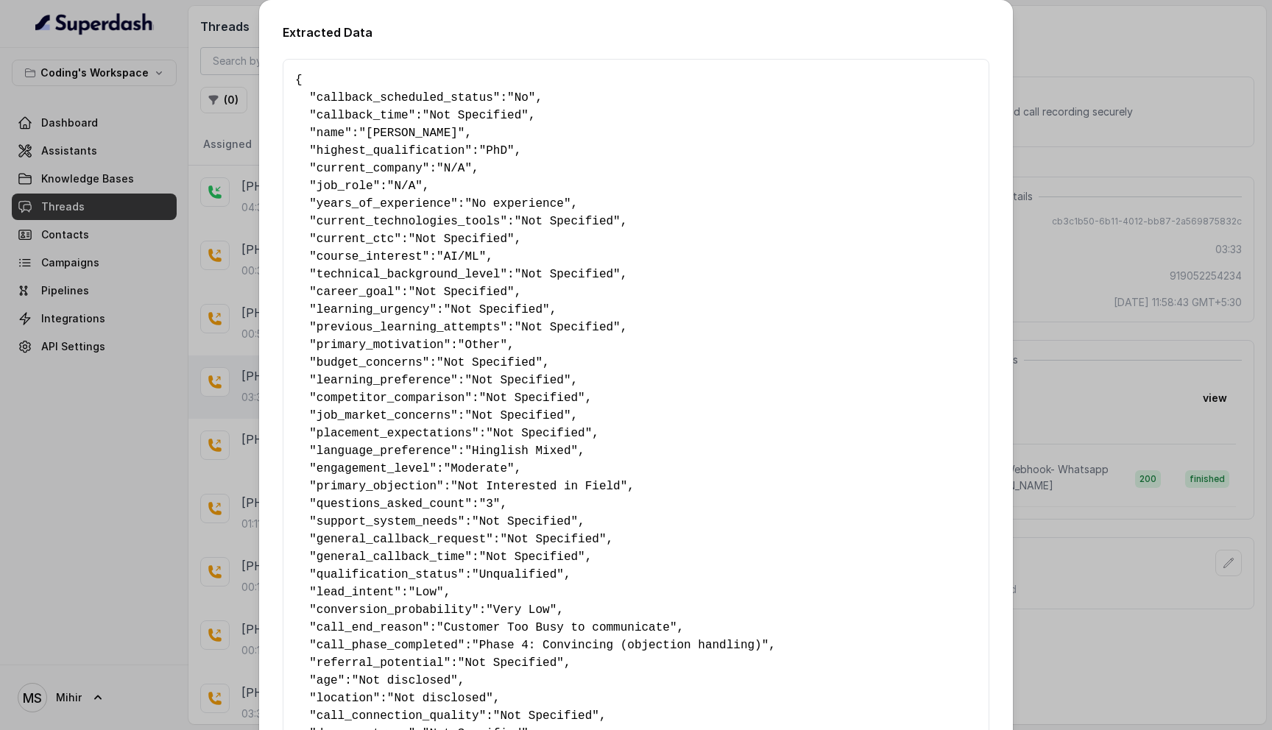
scroll to position [658, 0]
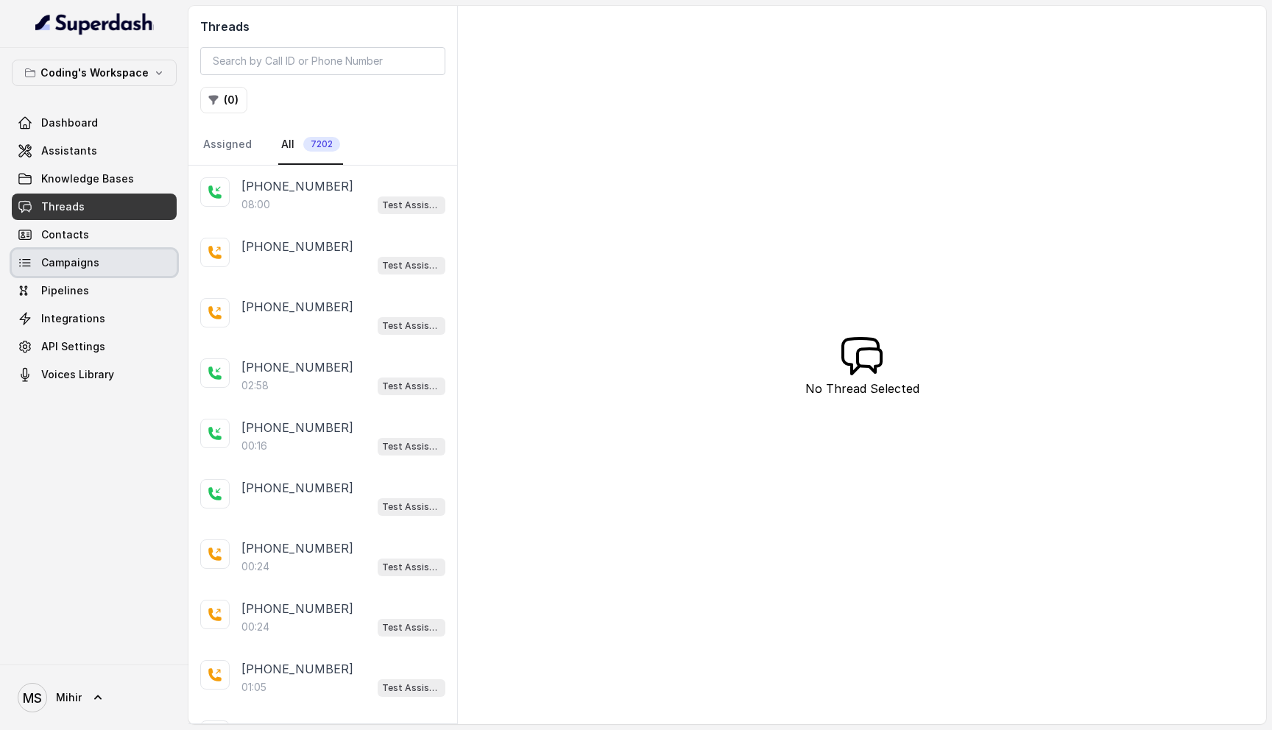
click at [75, 259] on span "Campaigns" at bounding box center [70, 262] width 58 height 15
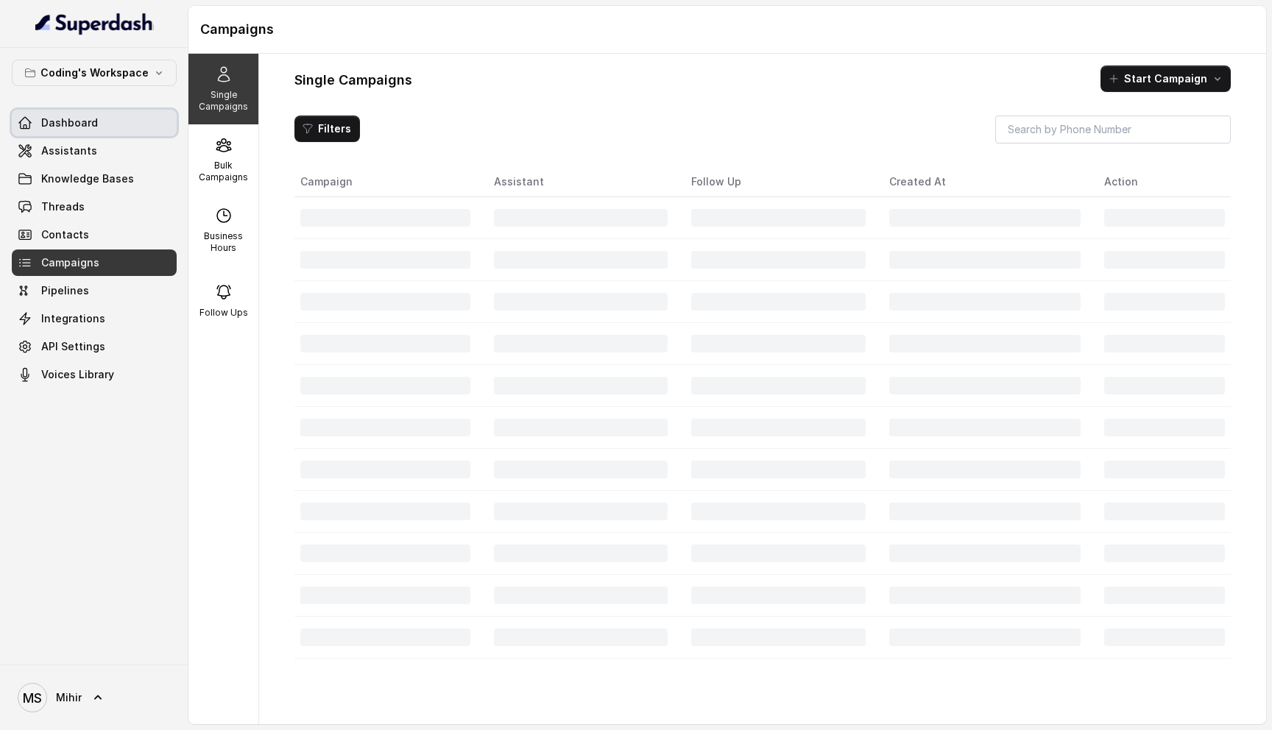
click at [92, 114] on link "Dashboard" at bounding box center [94, 123] width 165 height 27
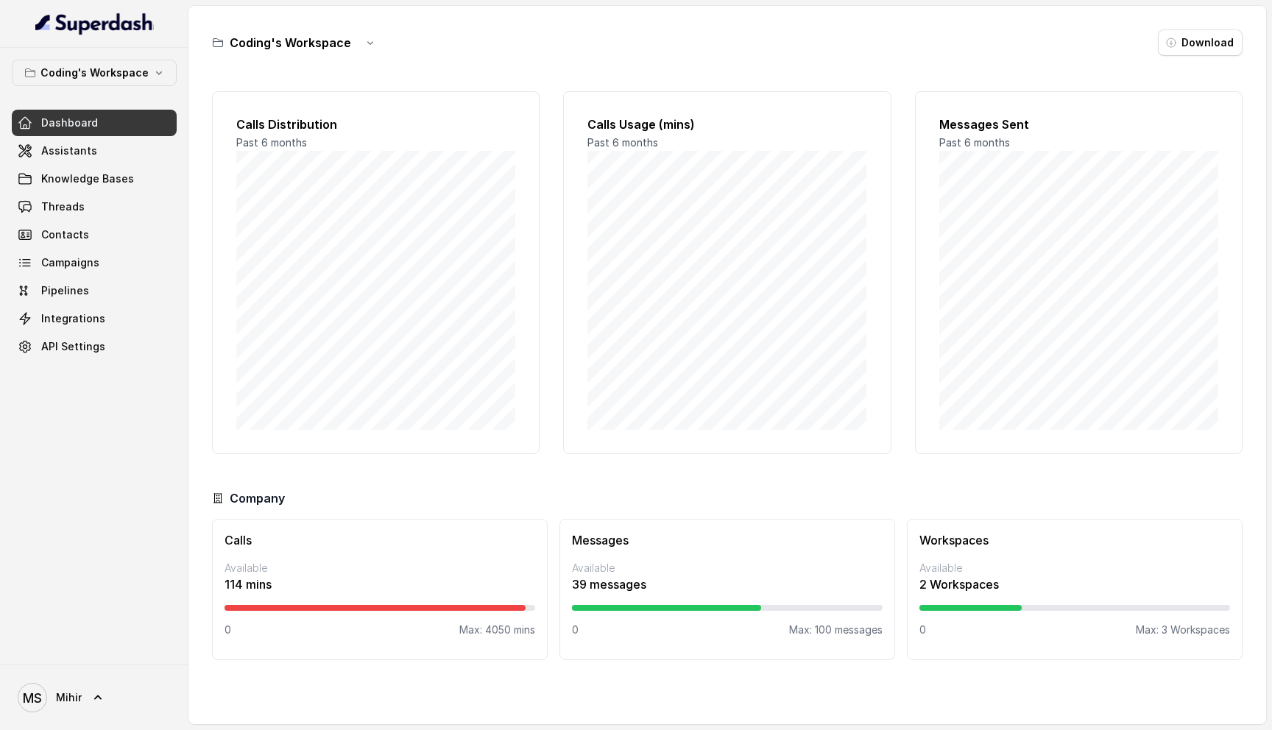
click at [258, 585] on p "114 mins" at bounding box center [380, 585] width 311 height 18
click at [331, 563] on p "Available" at bounding box center [380, 568] width 311 height 15
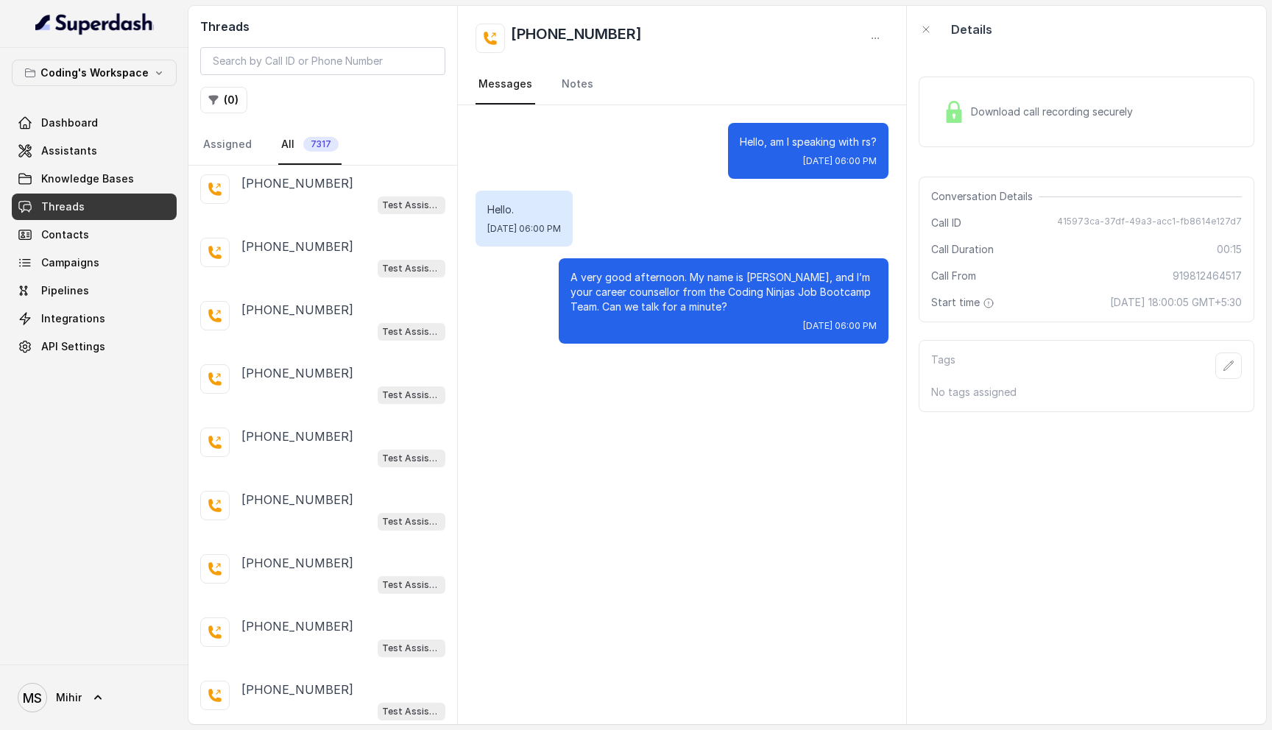
scroll to position [1371, 0]
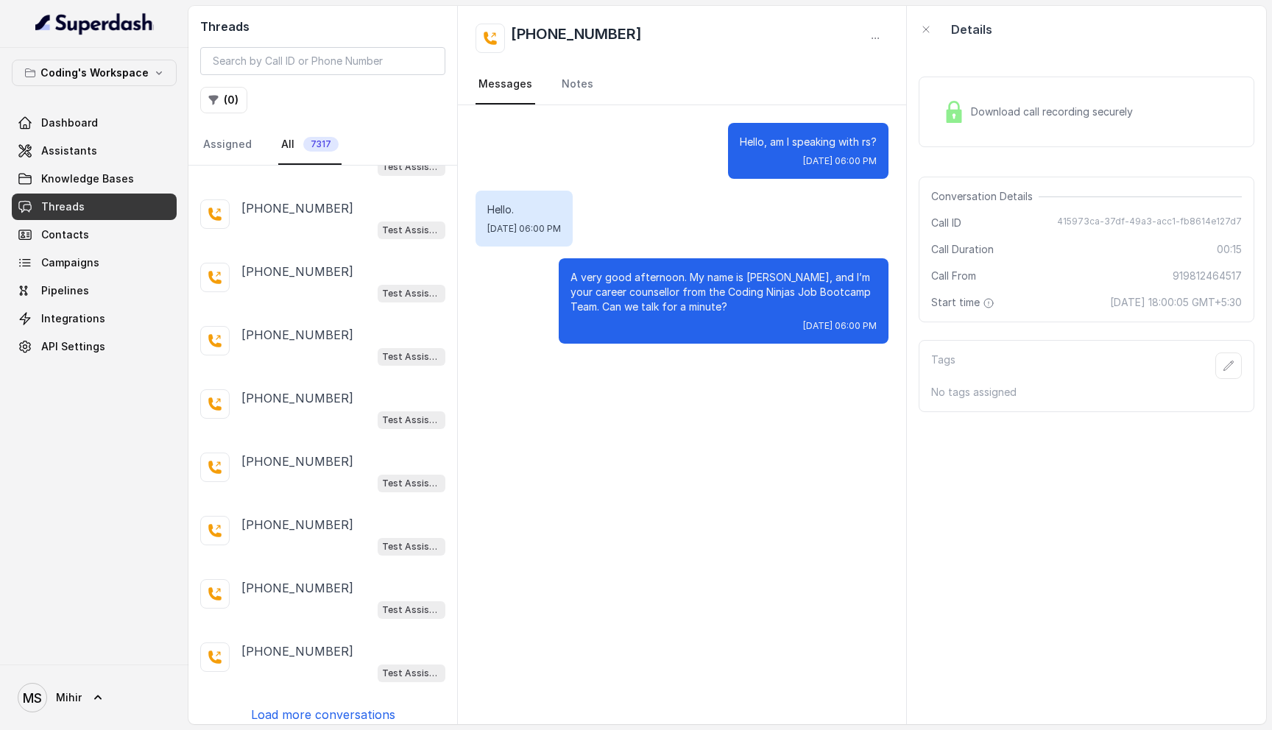
click at [317, 713] on div "[PHONE_NUMBER] Test Assistant-3 [PHONE_NUMBER] Test Assistant-3 [PHONE_NUMBER] …" at bounding box center [322, 445] width 269 height 559
click at [319, 706] on p "Load more conversations" at bounding box center [323, 715] width 144 height 18
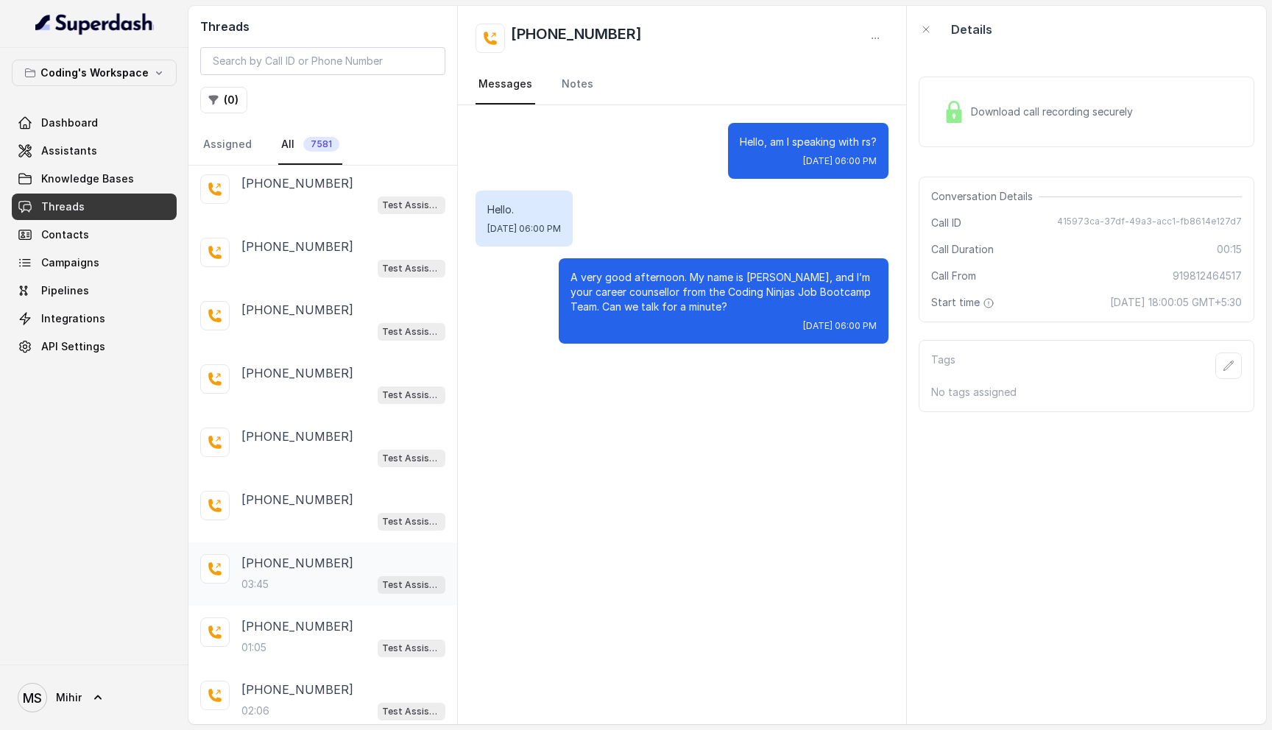
click at [303, 575] on div "03:45 Test Assistant-3" at bounding box center [343, 584] width 204 height 19
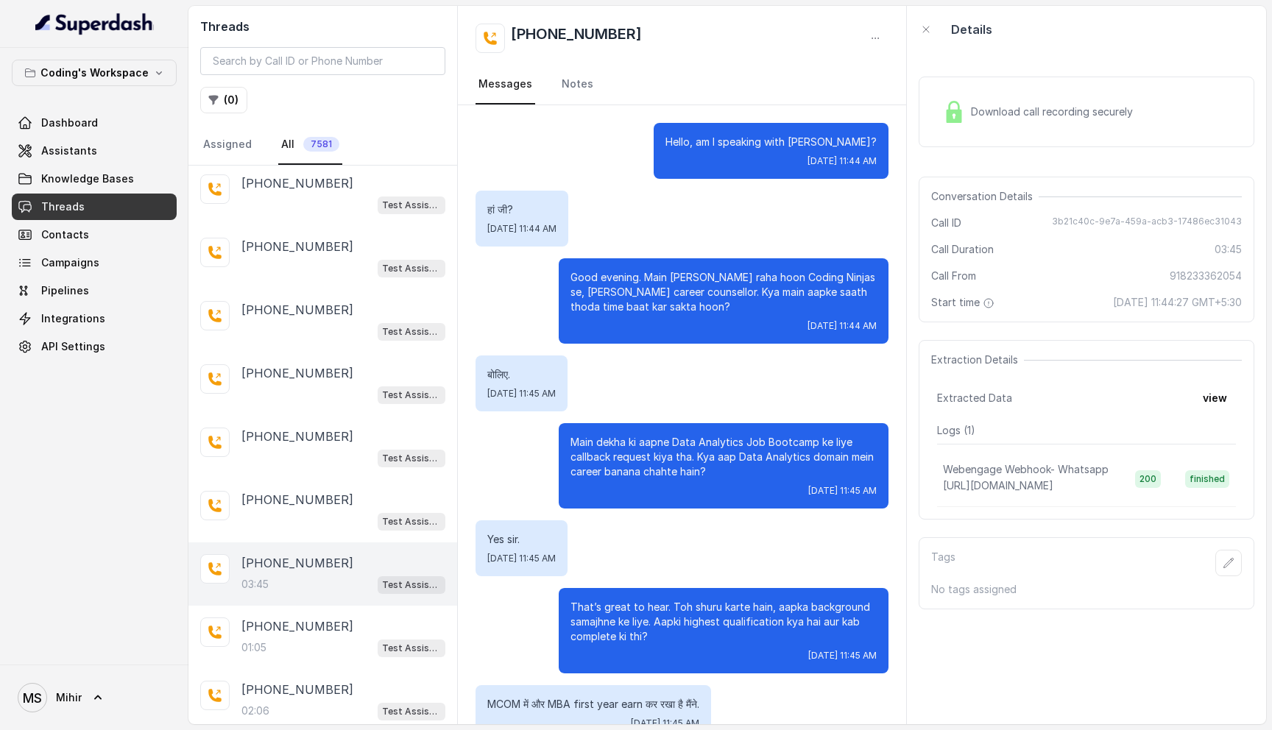
scroll to position [2605, 0]
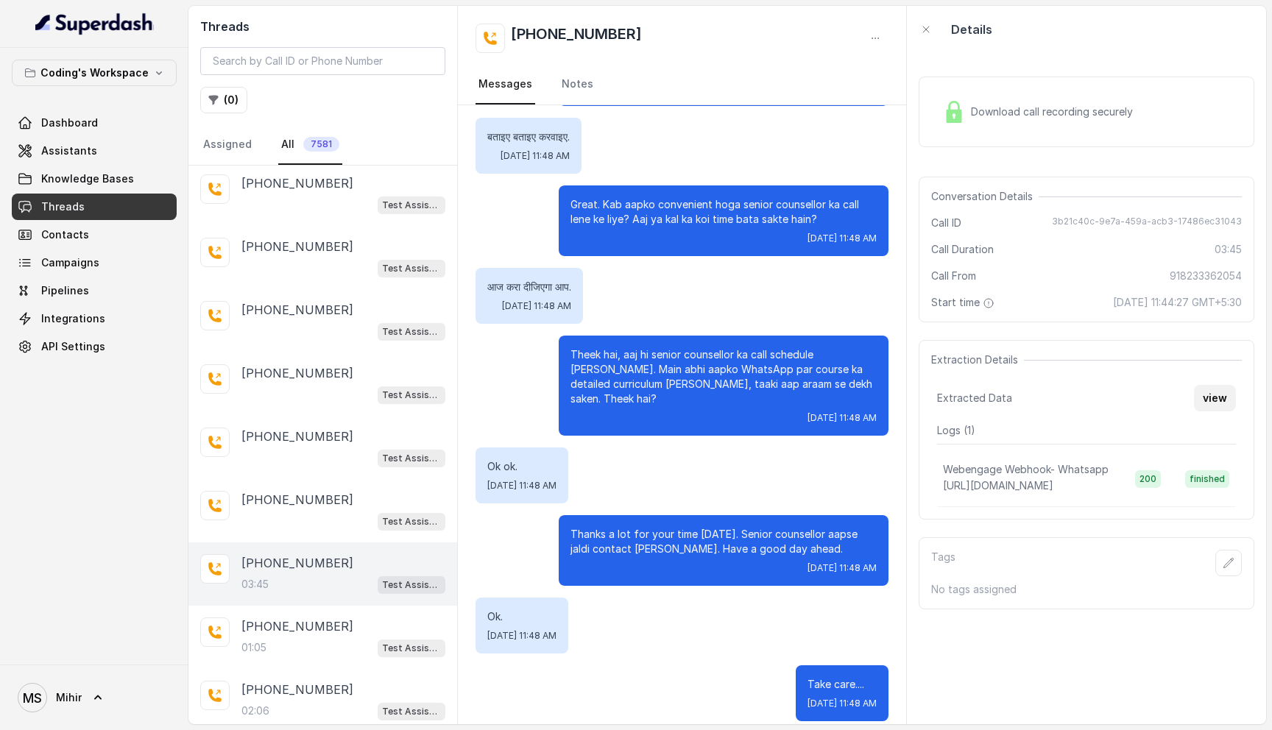
click at [1222, 394] on button "view" at bounding box center [1215, 398] width 42 height 27
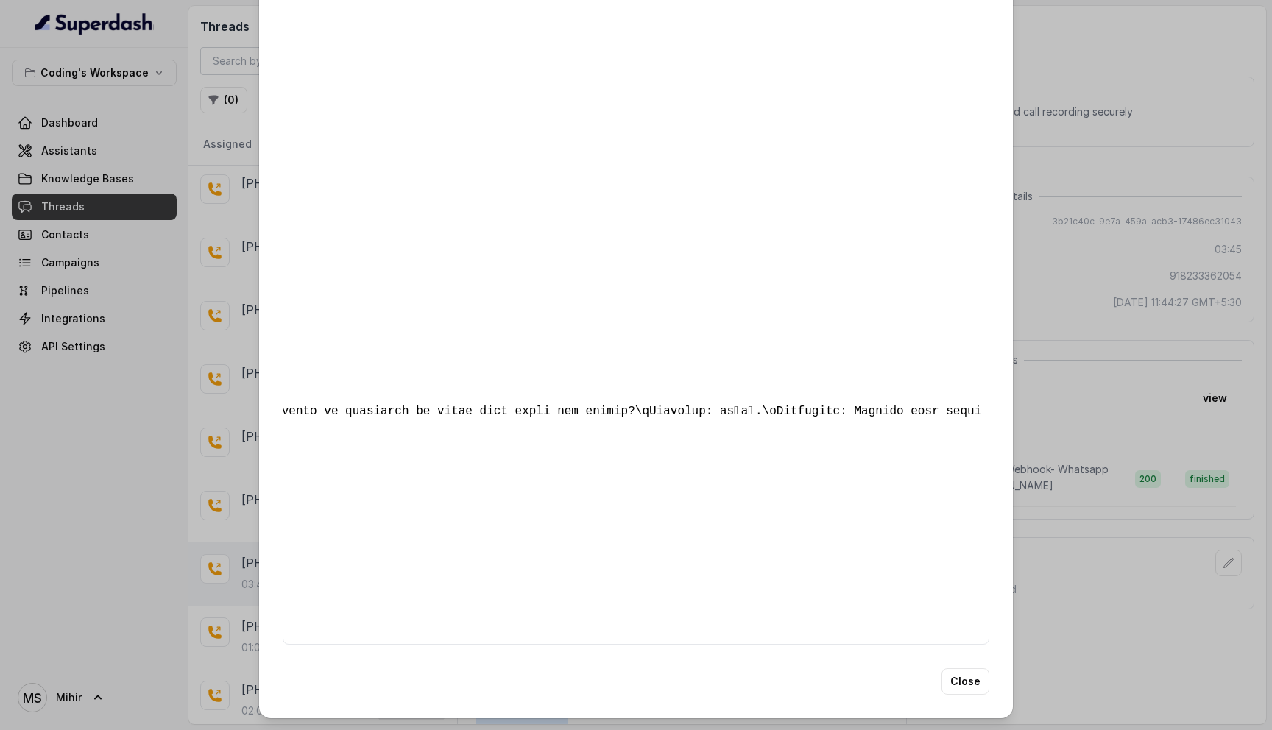
scroll to position [0, 0]
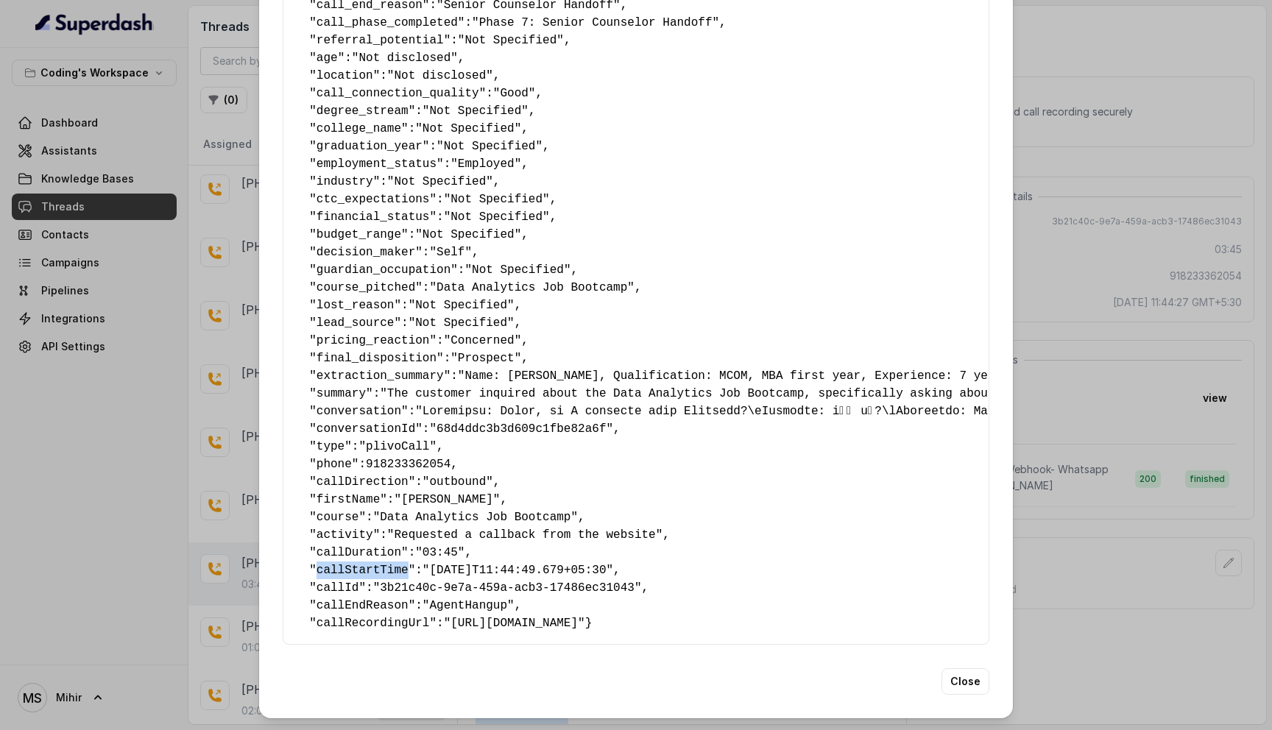
drag, startPoint x: 318, startPoint y: 556, endPoint x: 409, endPoint y: 556, distance: 91.3
click at [409, 556] on pre "{ " callback_scheduled_status ": "Yes" , " callback_time ": "[DATE] 18:00" , " …" at bounding box center [636, 41] width 682 height 1184
copy span "callStartTime"
click at [961, 687] on button "Close" at bounding box center [966, 681] width 48 height 27
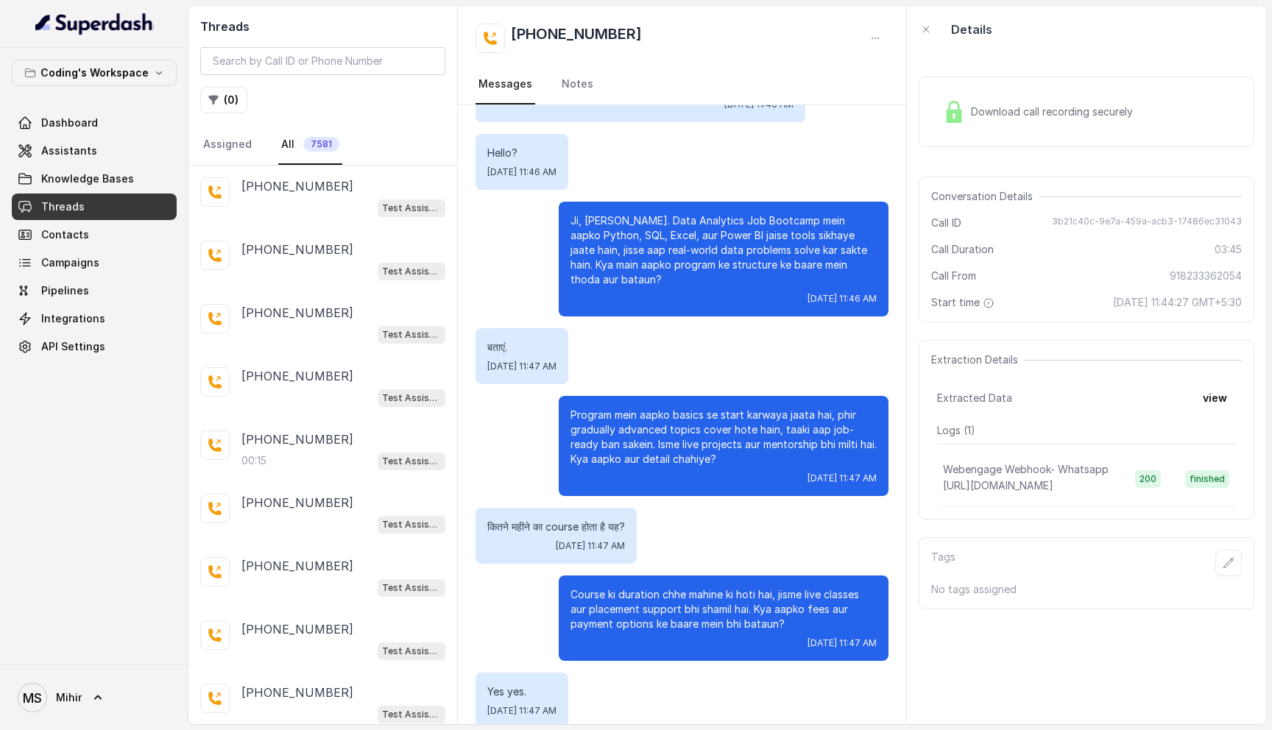
click at [767, 417] on p "Program mein aapko basics se start karwaya jaata hai, phir gradually advanced t…" at bounding box center [724, 437] width 306 height 59
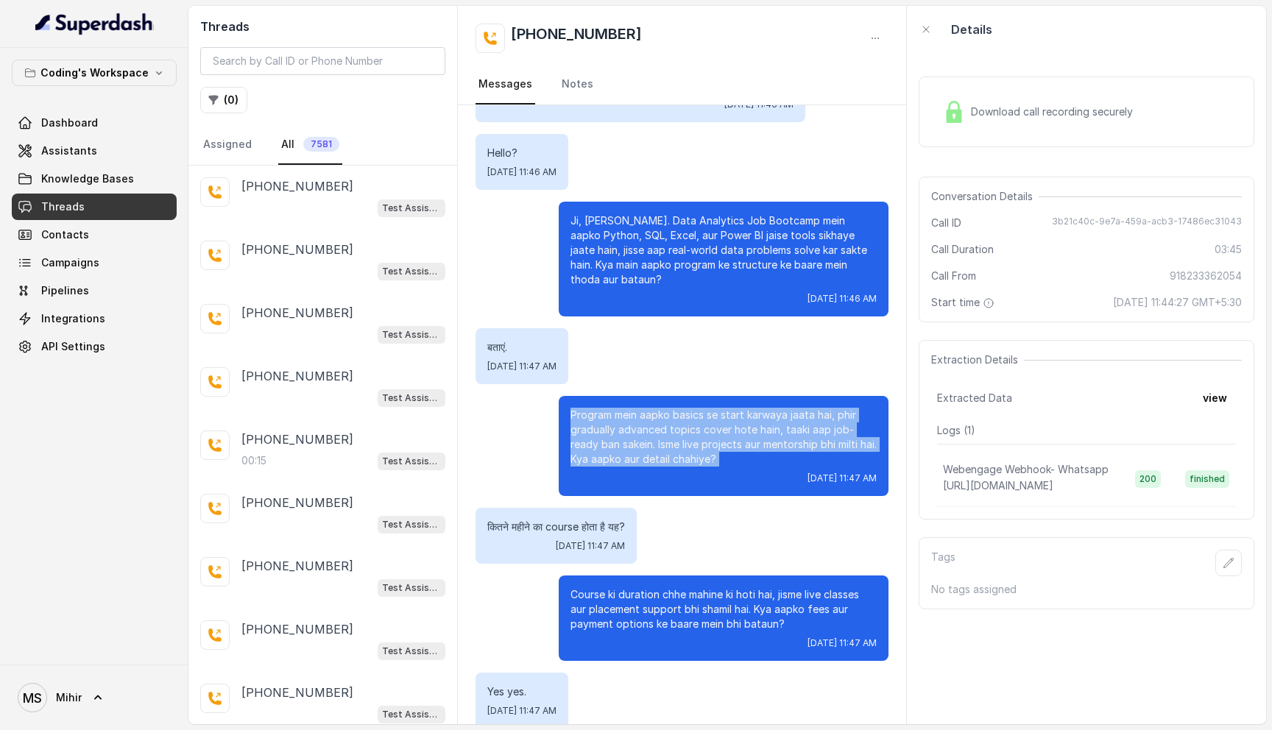
click at [767, 417] on p "Program mein aapko basics se start karwaya jaata hai, phir gradually advanced t…" at bounding box center [724, 437] width 306 height 59
